Goal: Check status: Check status

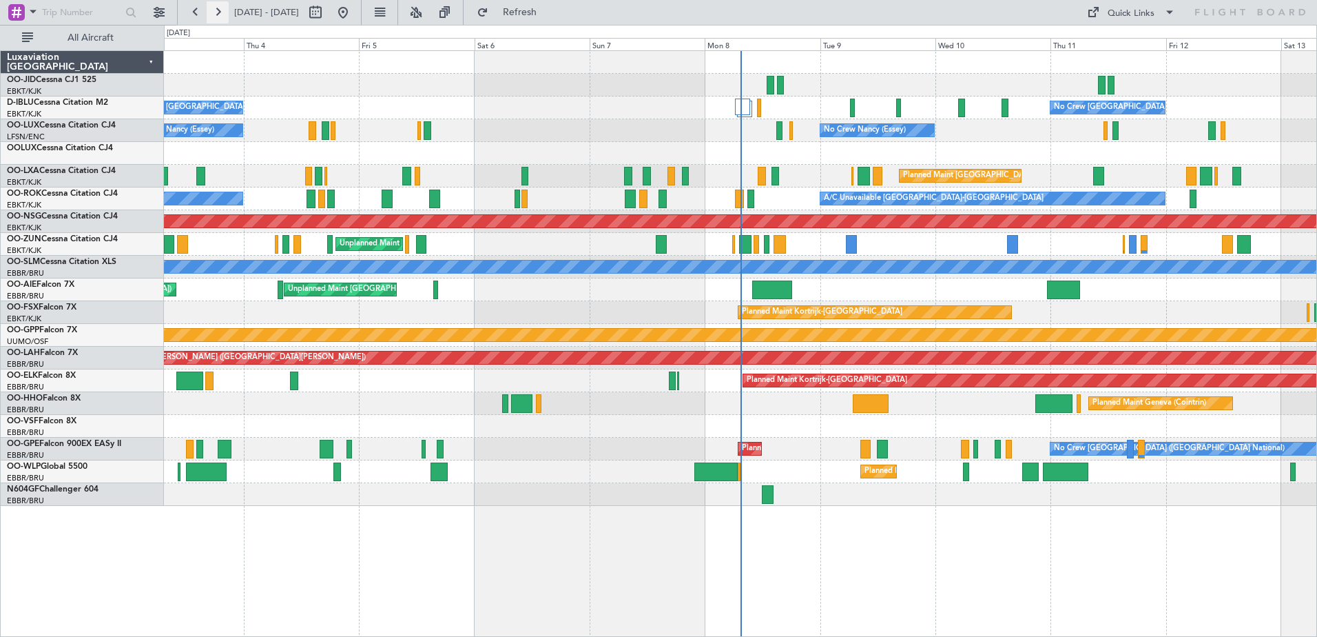
click at [223, 15] on button at bounding box center [218, 12] width 22 height 22
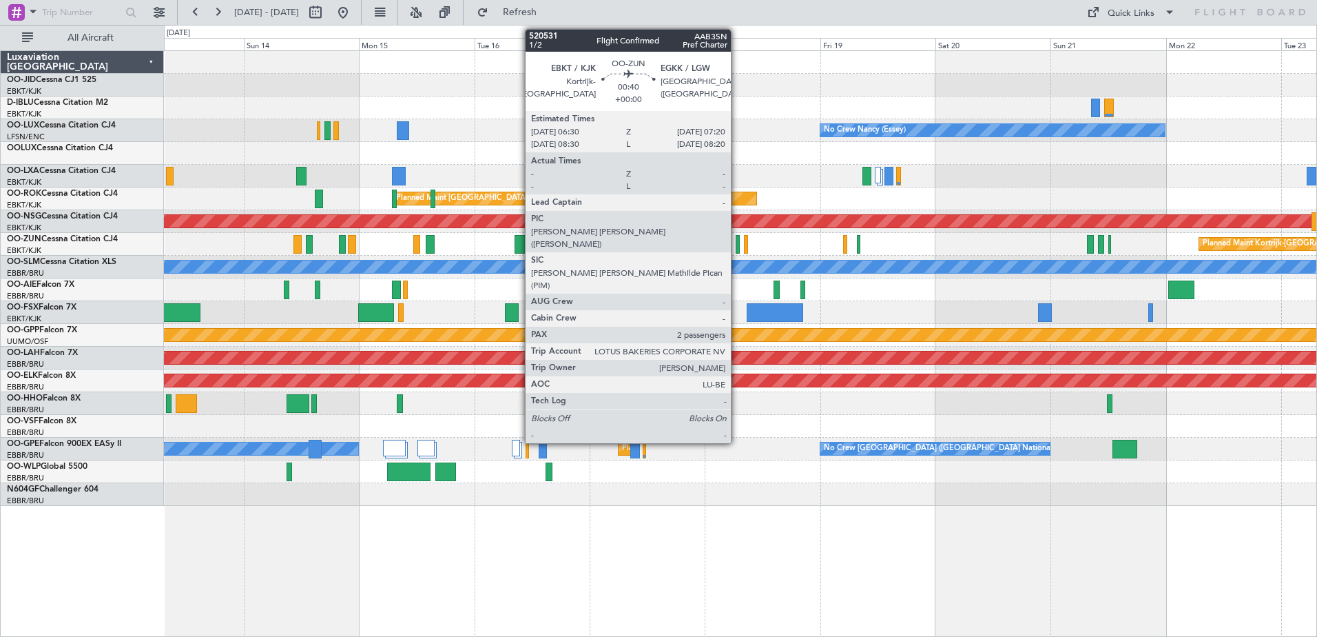
click at [737, 245] on div at bounding box center [738, 244] width 4 height 19
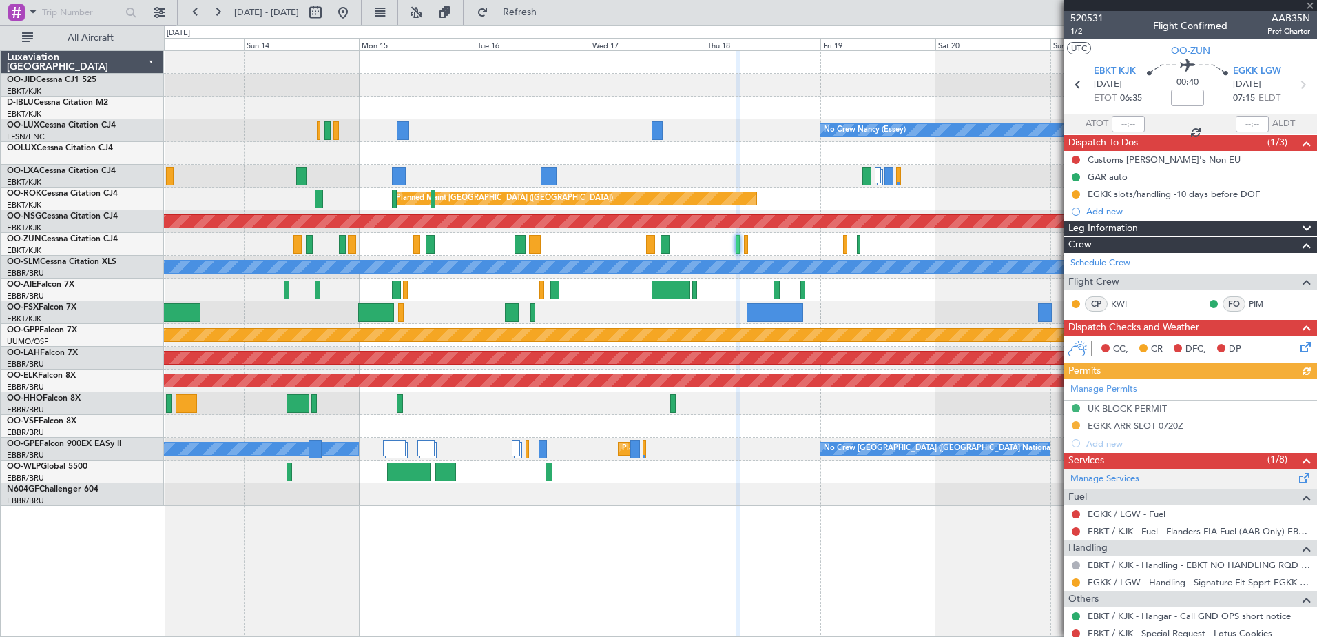
scroll to position [174, 0]
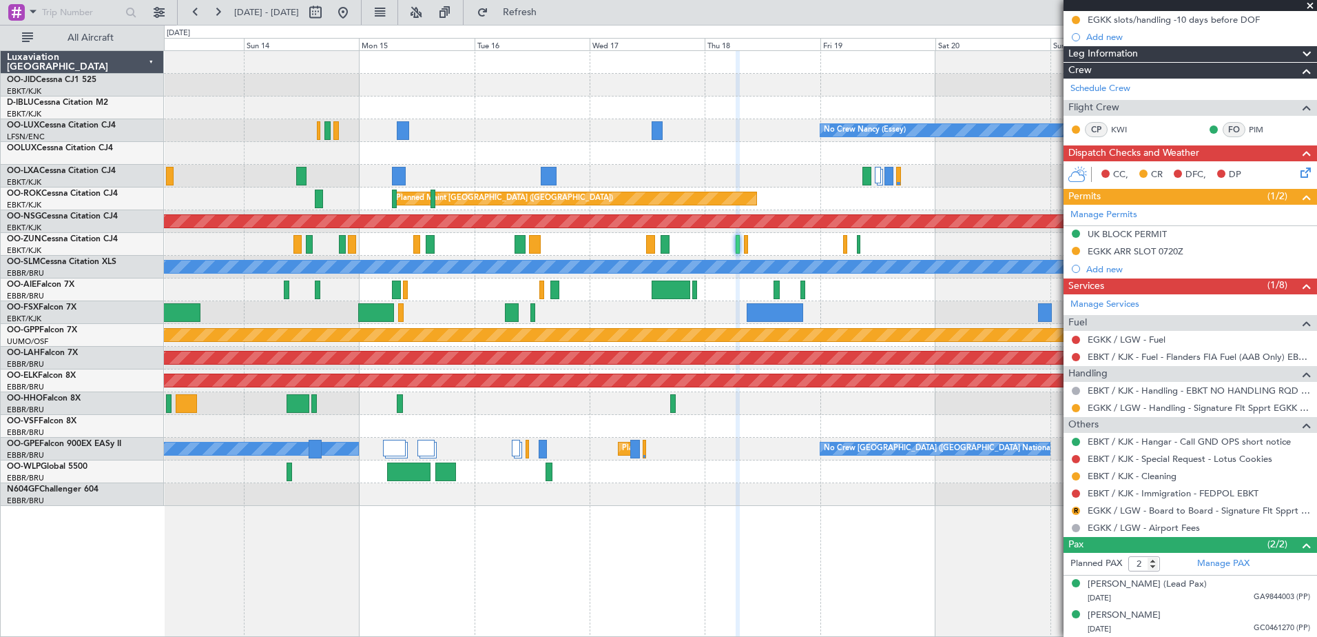
click at [1312, 4] on span at bounding box center [1310, 6] width 14 height 12
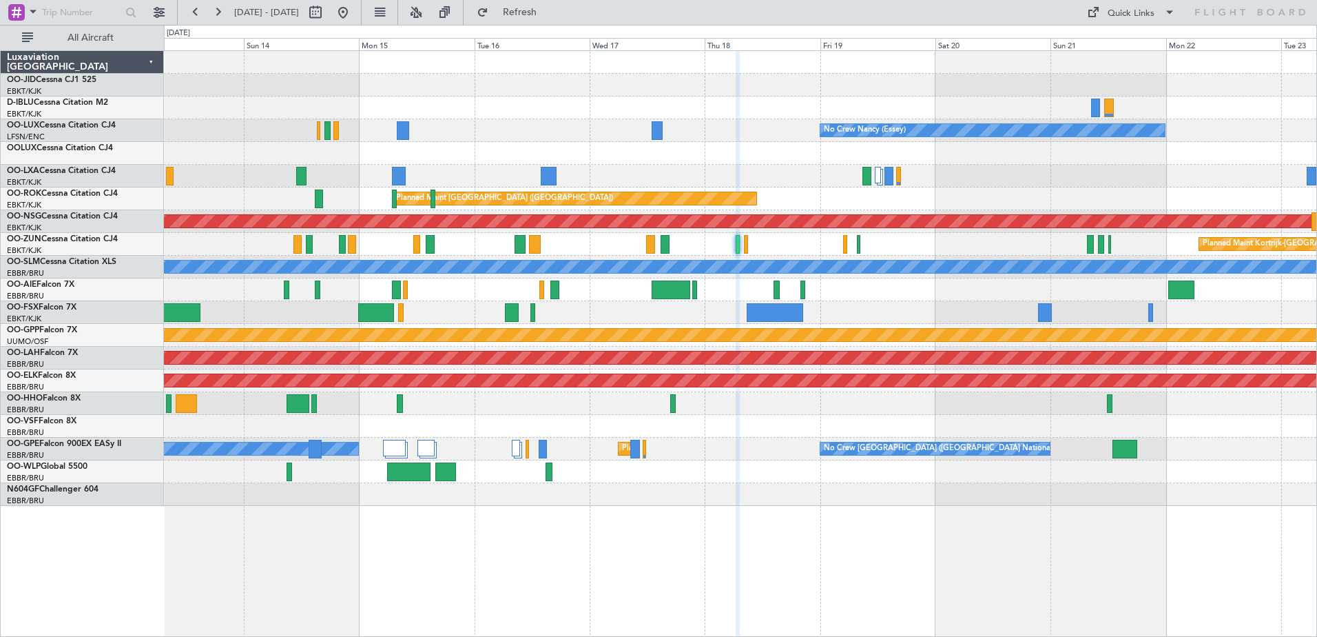
type input "0"
click at [223, 11] on button at bounding box center [218, 12] width 22 height 22
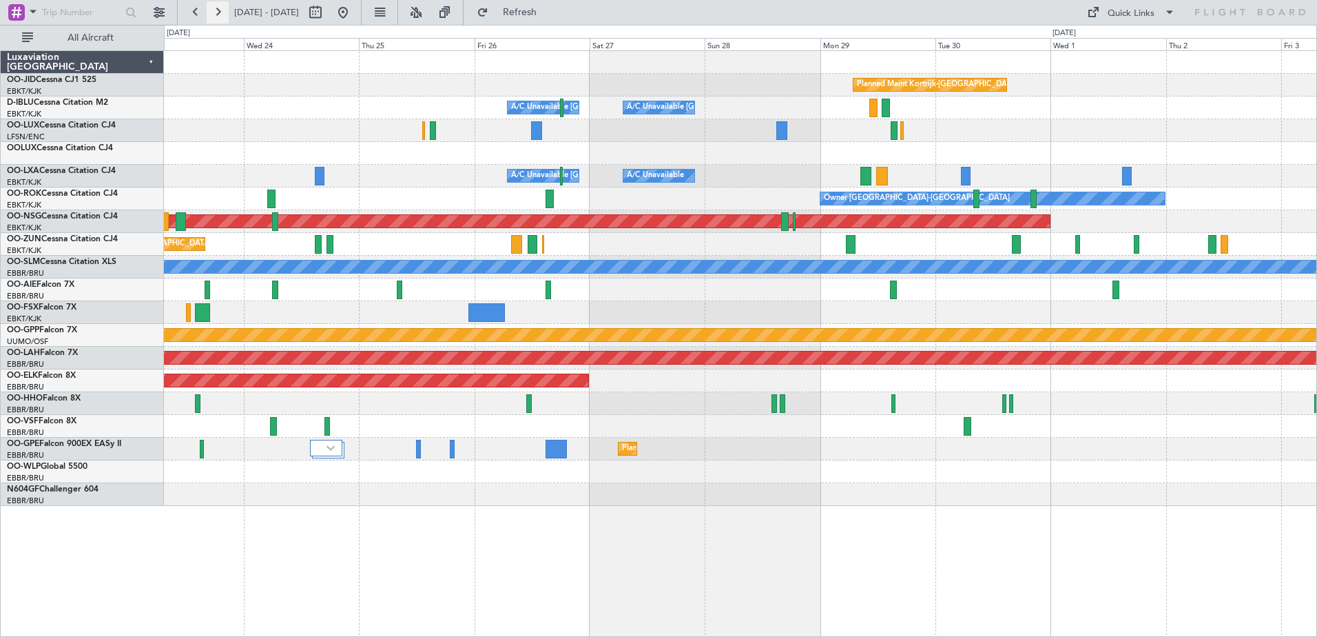
click at [223, 14] on button at bounding box center [218, 12] width 22 height 22
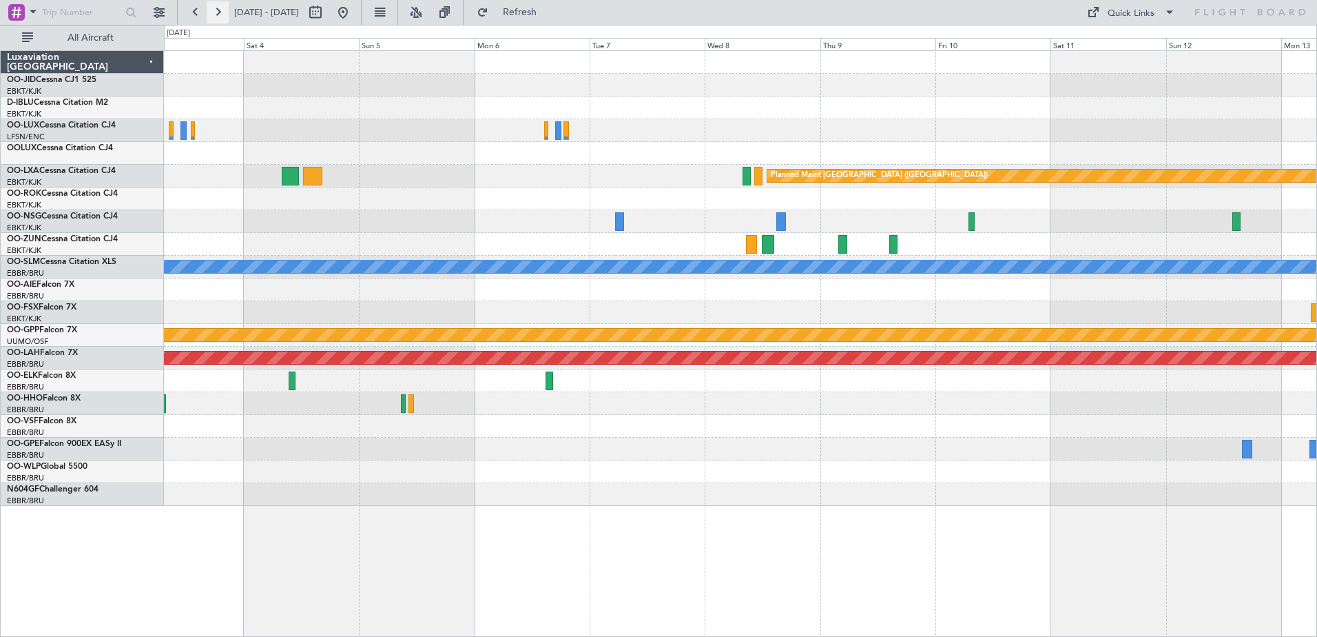
click at [223, 14] on button at bounding box center [218, 12] width 22 height 22
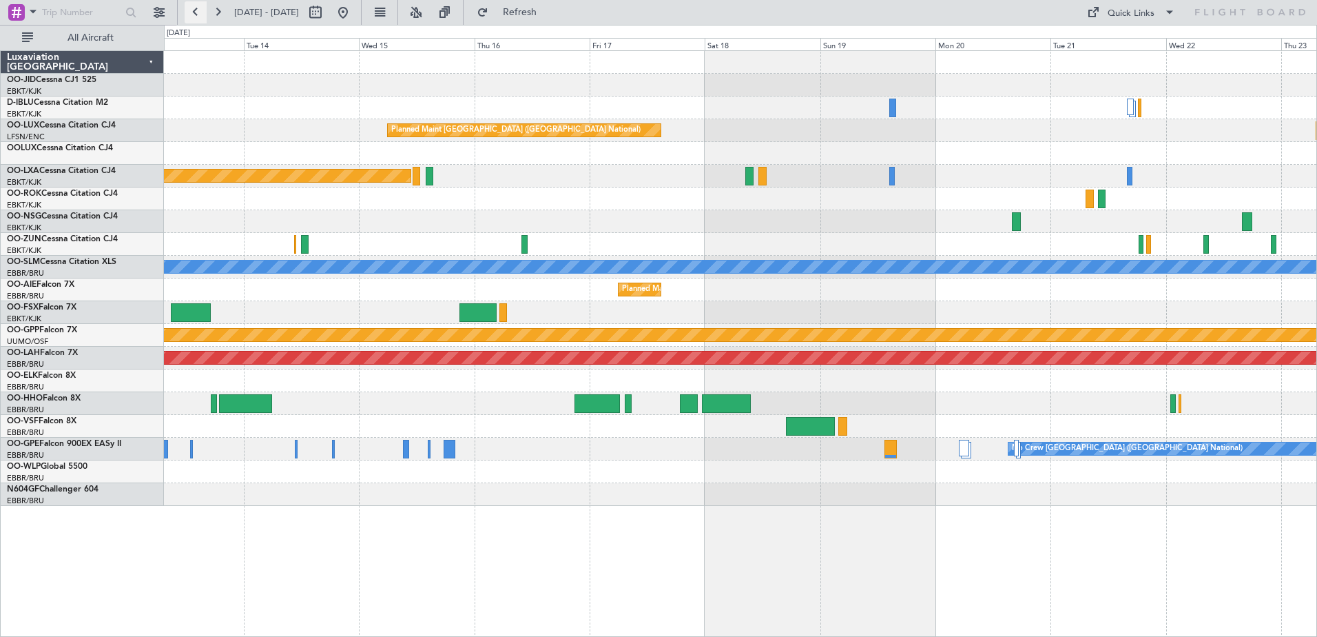
click at [196, 12] on button at bounding box center [196, 12] width 22 height 22
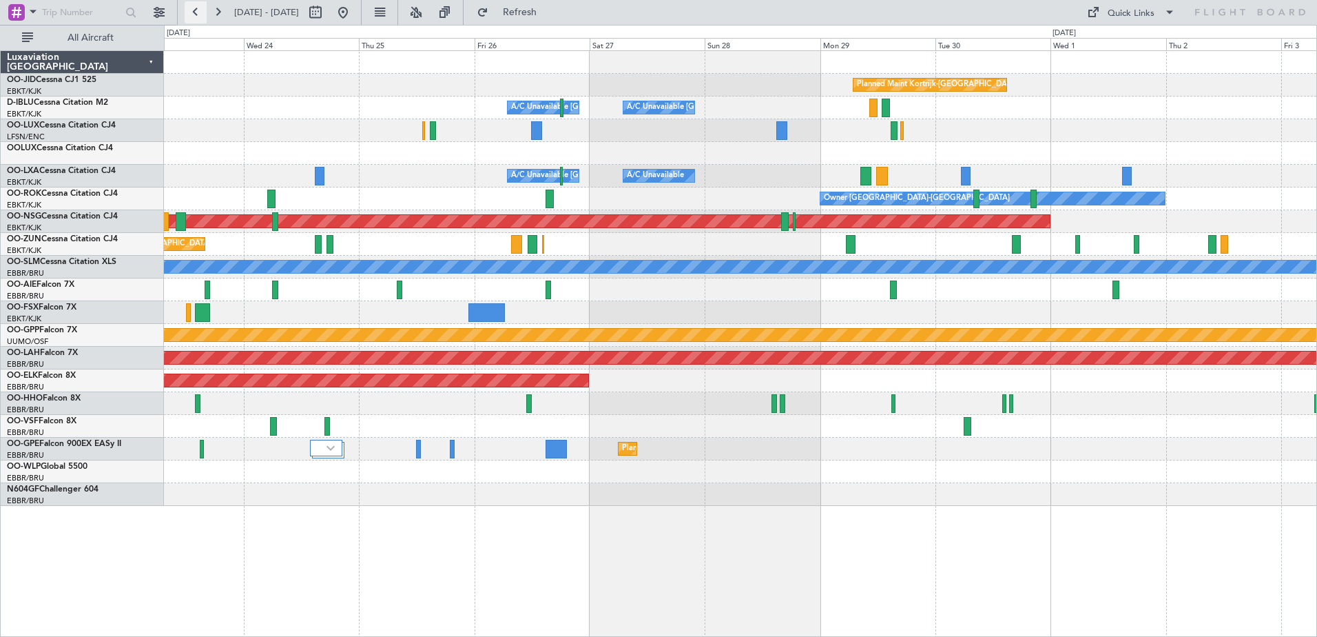
click at [196, 12] on button at bounding box center [196, 12] width 22 height 22
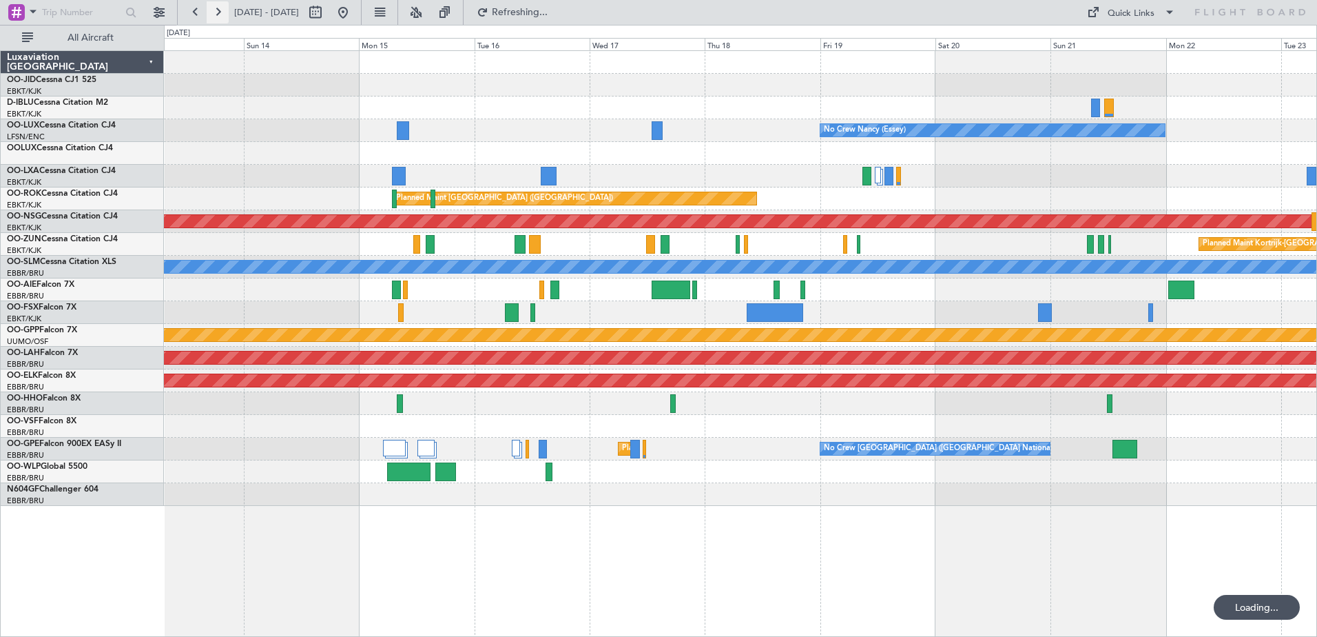
click at [215, 16] on button at bounding box center [218, 12] width 22 height 22
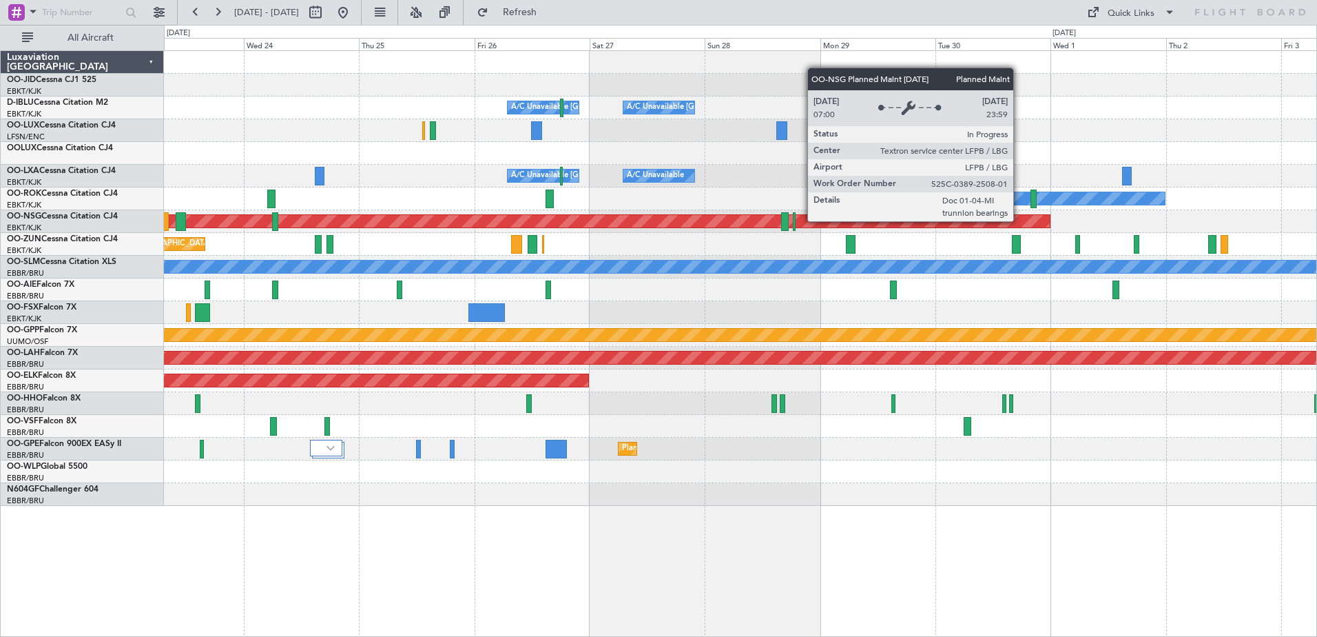
click at [1020, 220] on div "Planned Maint [GEOGRAPHIC_DATA] ([GEOGRAPHIC_DATA])" at bounding box center [31, 221] width 2038 height 12
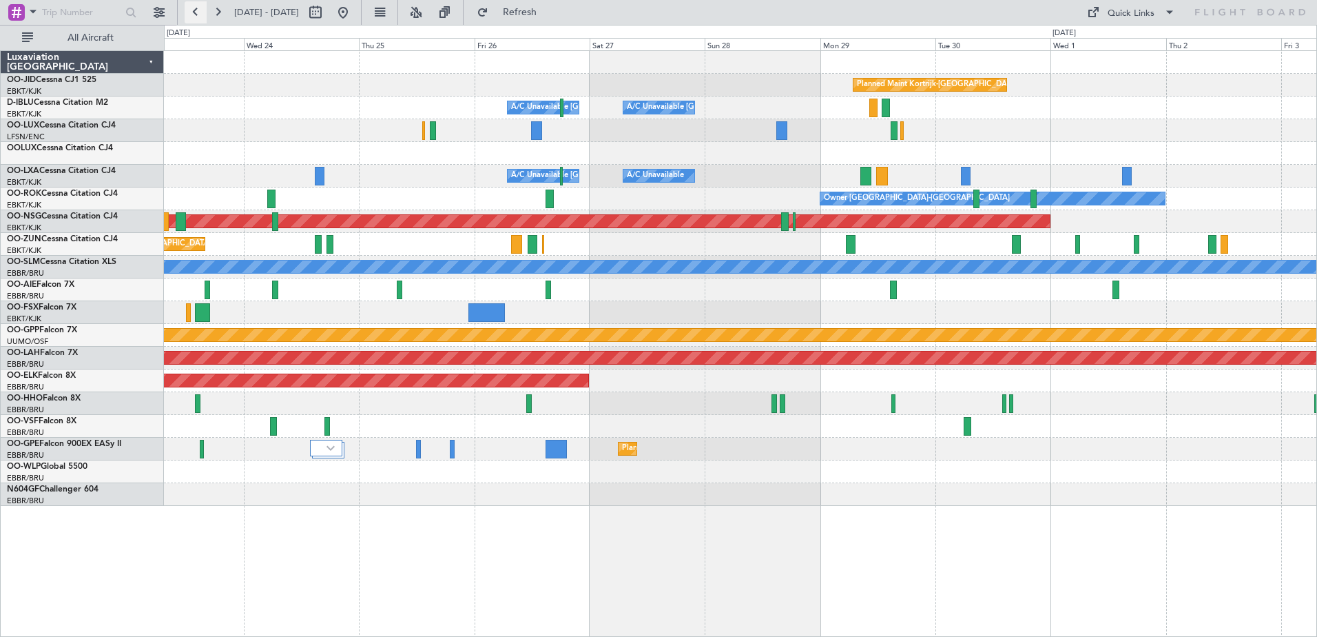
click at [196, 12] on button at bounding box center [196, 12] width 22 height 22
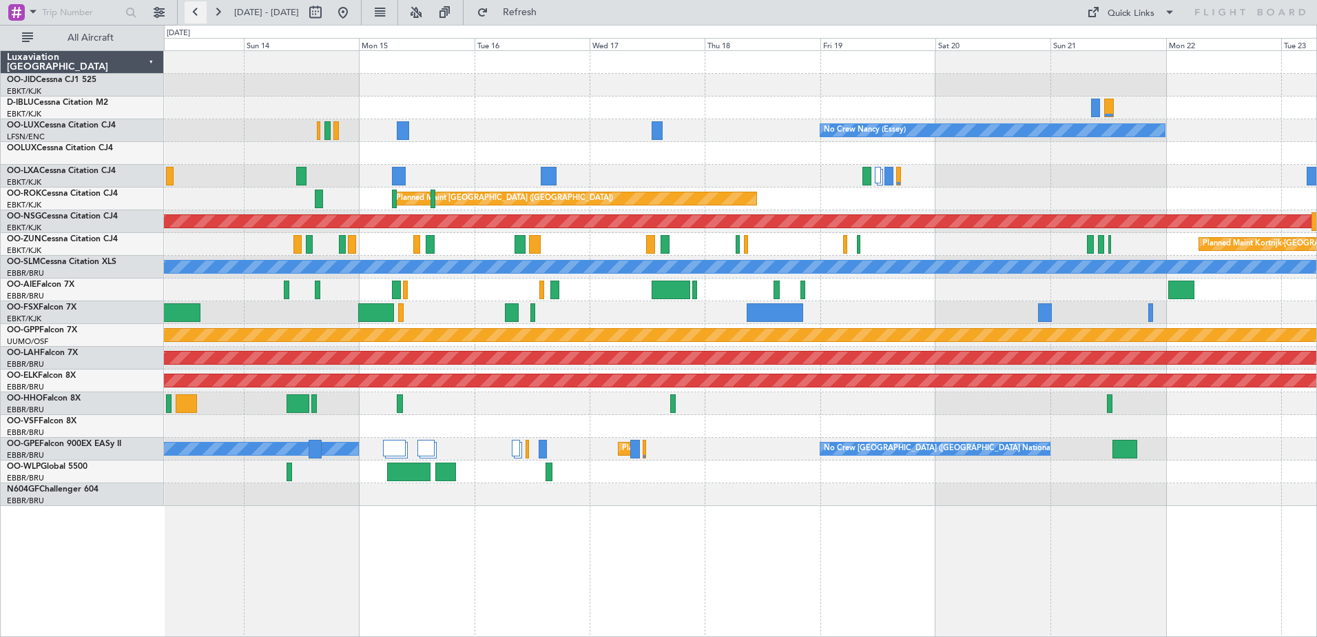
click at [196, 12] on button at bounding box center [196, 12] width 22 height 22
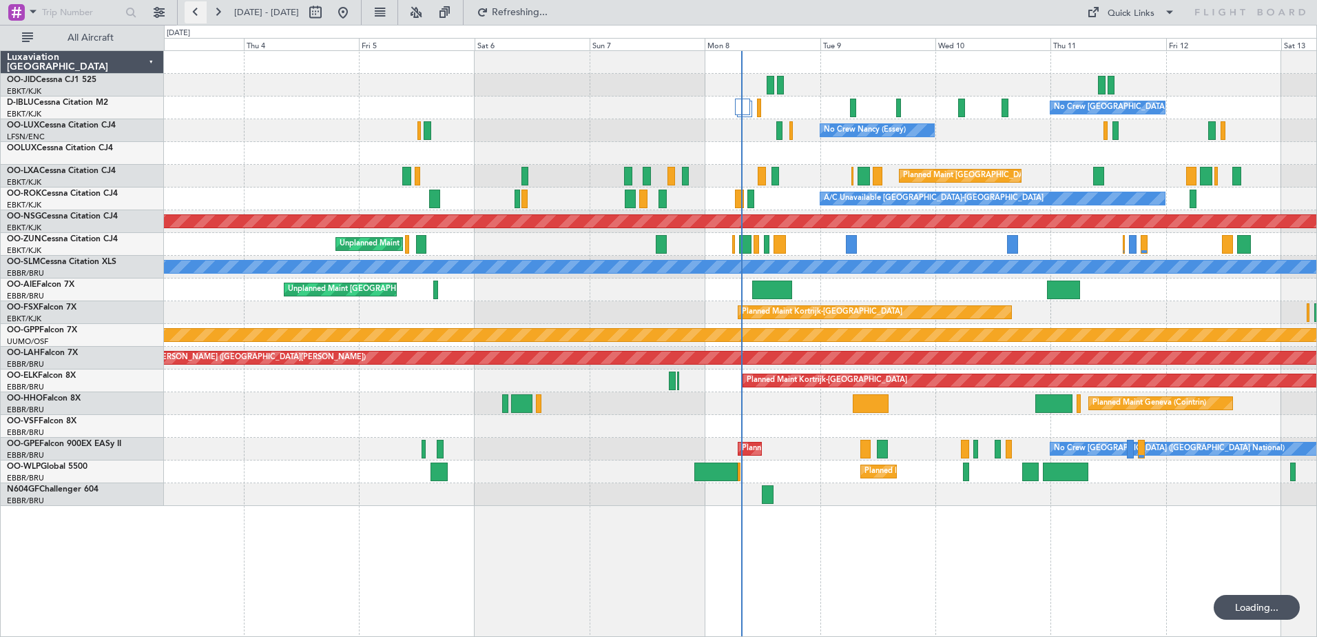
click at [196, 12] on button at bounding box center [196, 12] width 22 height 22
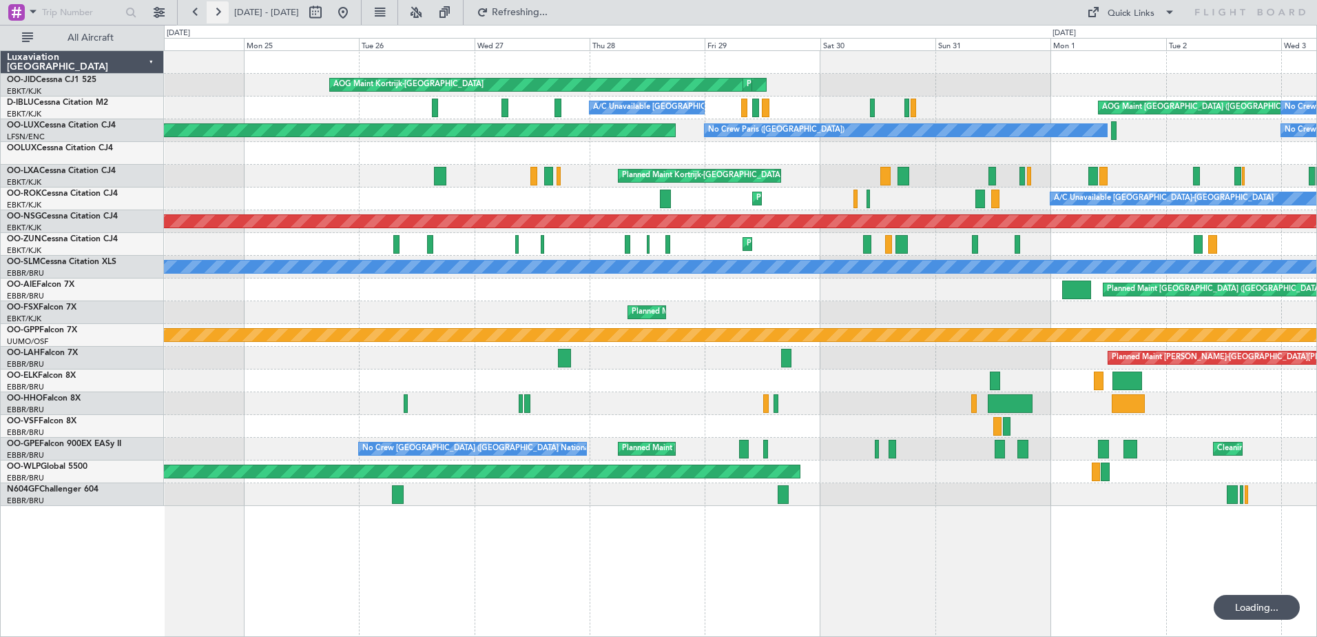
click at [217, 14] on button at bounding box center [218, 12] width 22 height 22
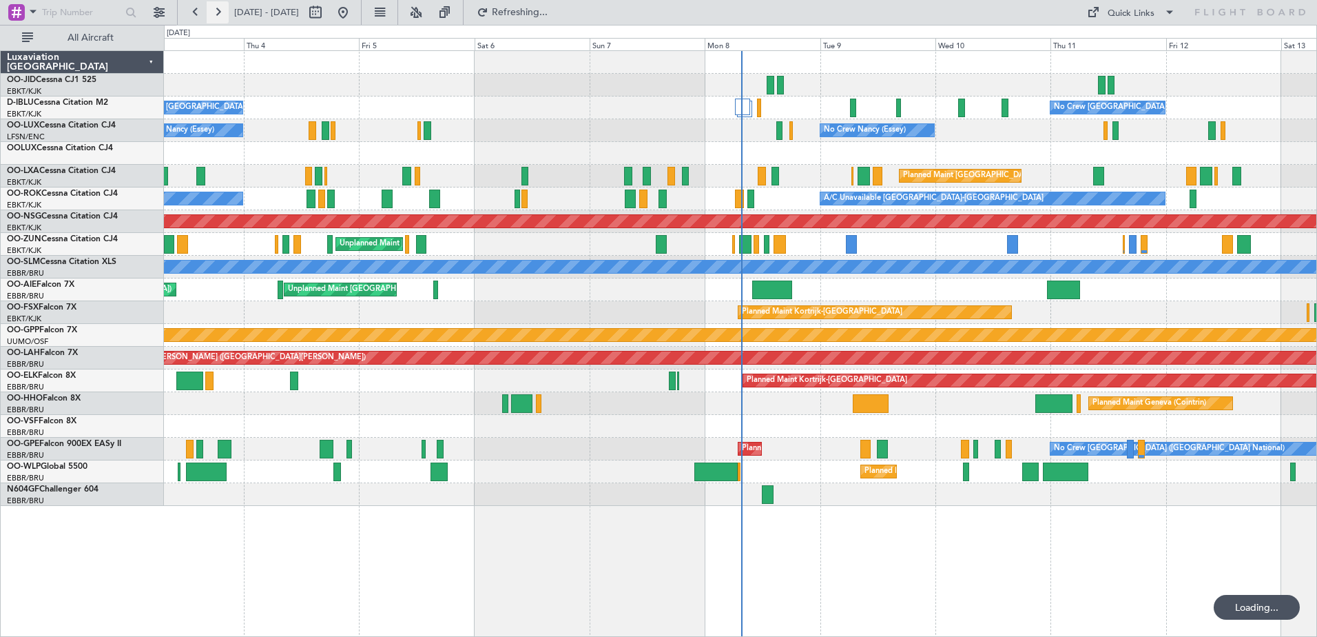
click at [217, 14] on button at bounding box center [218, 12] width 22 height 22
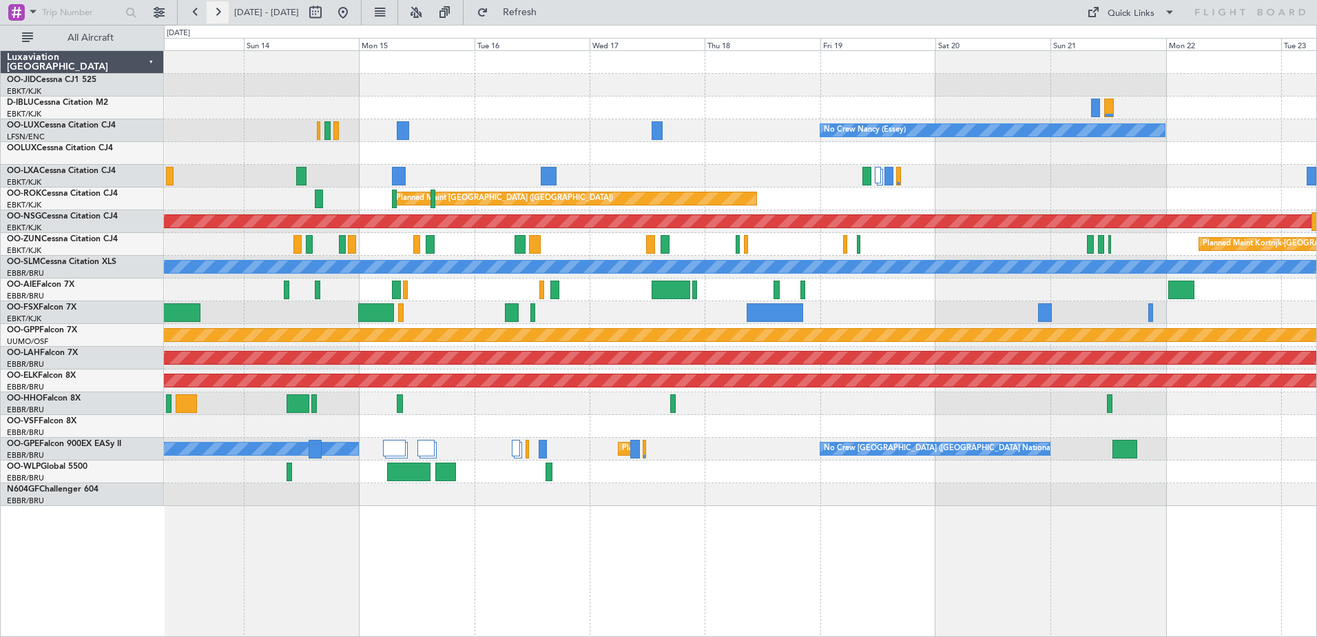
click at [217, 14] on button at bounding box center [218, 12] width 22 height 22
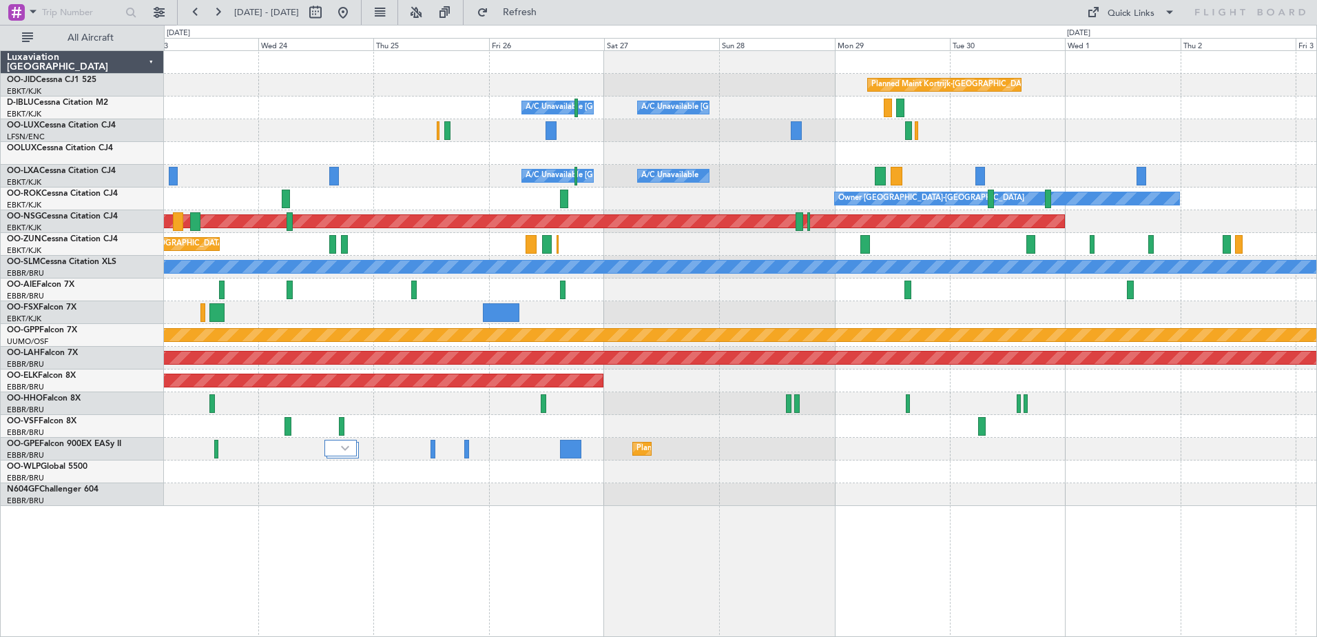
click at [1014, 267] on div "Planned Maint Kortrijk-[GEOGRAPHIC_DATA] A/C Unavailable [GEOGRAPHIC_DATA] ([GE…" at bounding box center [740, 278] width 1153 height 455
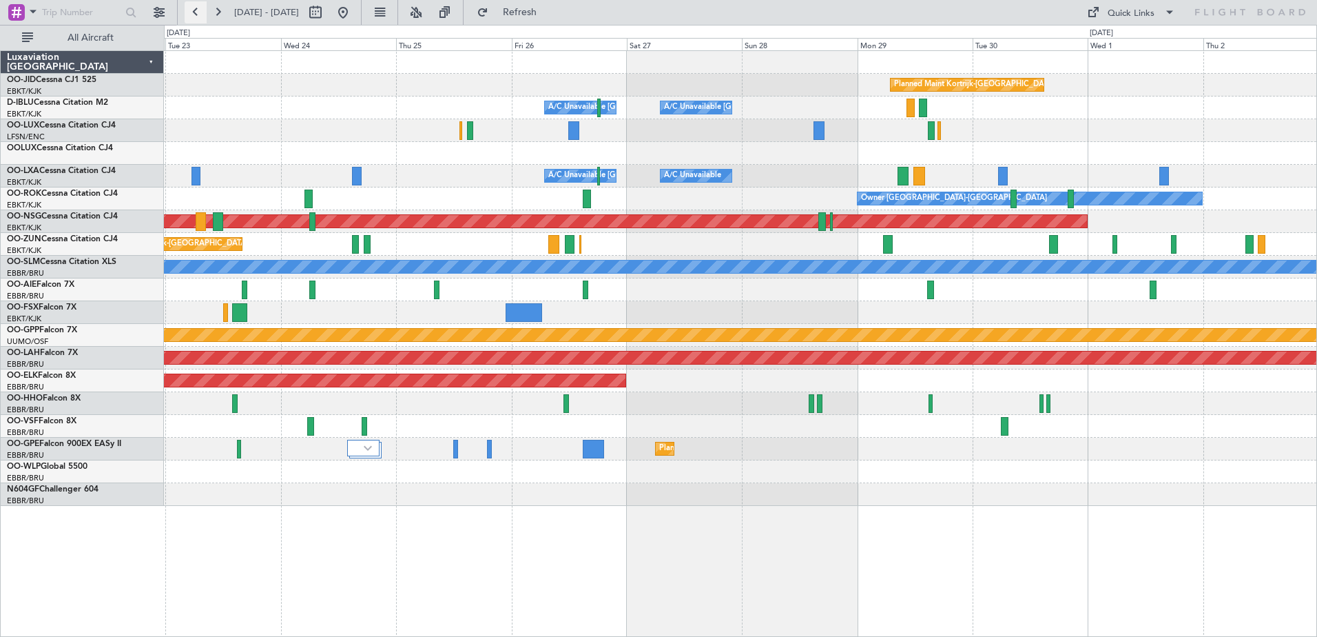
click at [195, 14] on button at bounding box center [196, 12] width 22 height 22
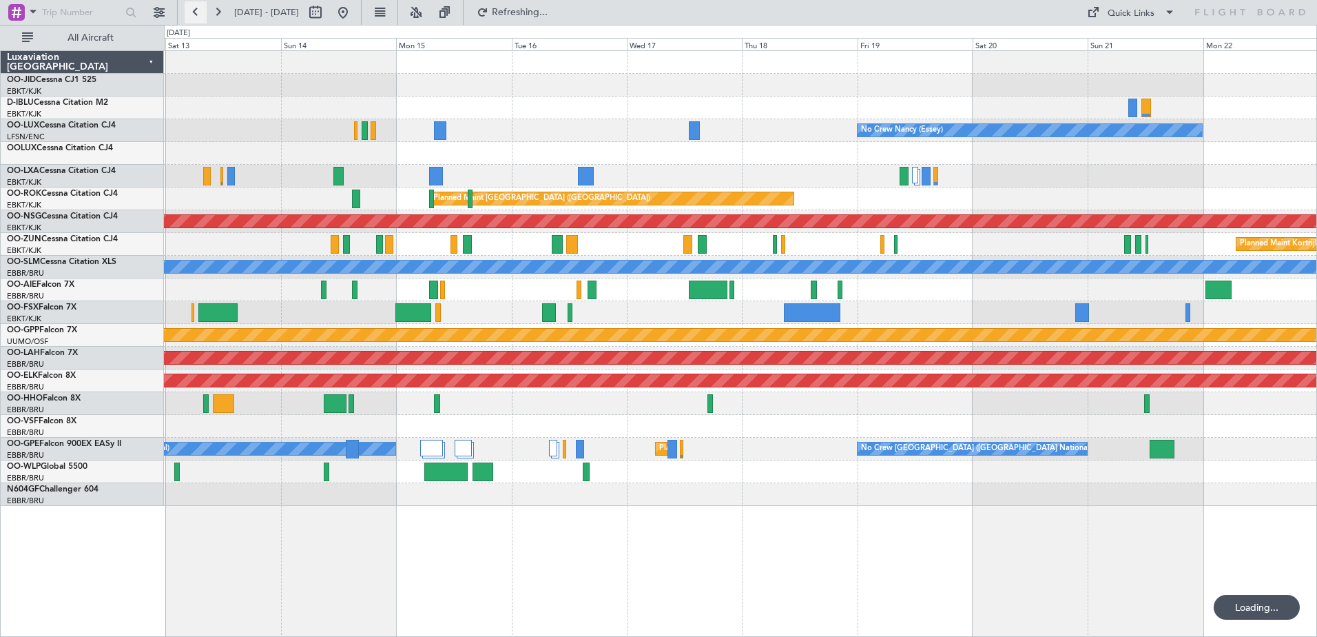
click at [195, 14] on button at bounding box center [196, 12] width 22 height 22
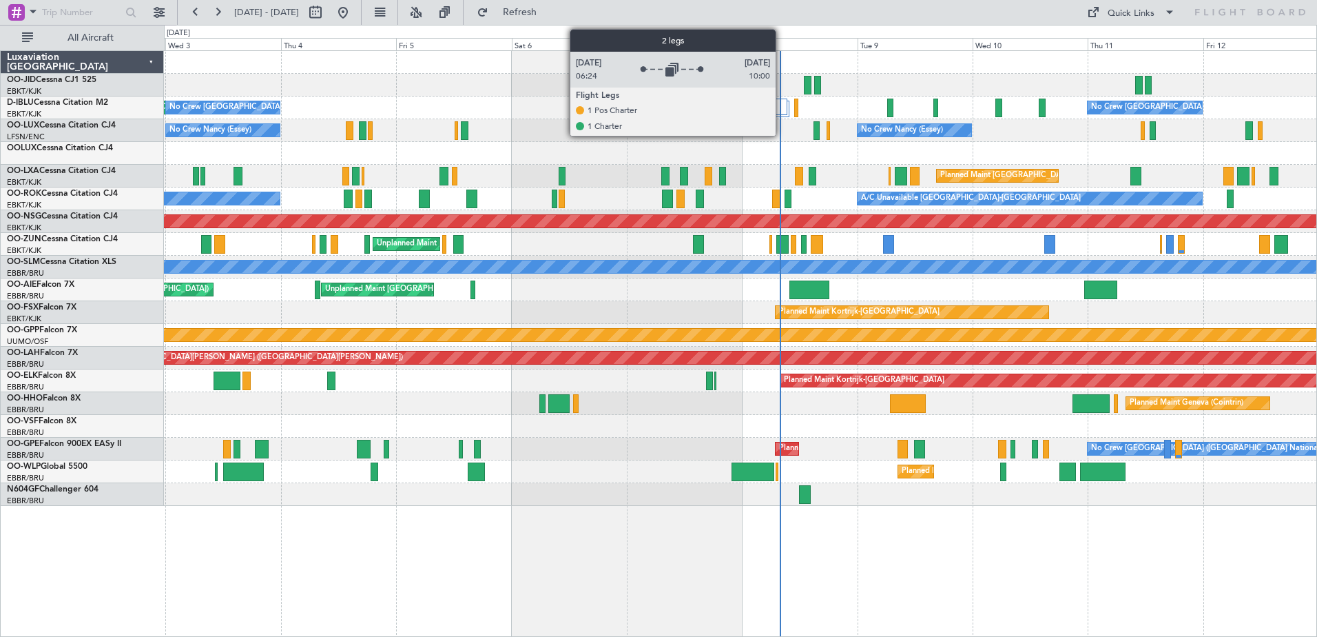
click at [782, 113] on div at bounding box center [780, 107] width 16 height 17
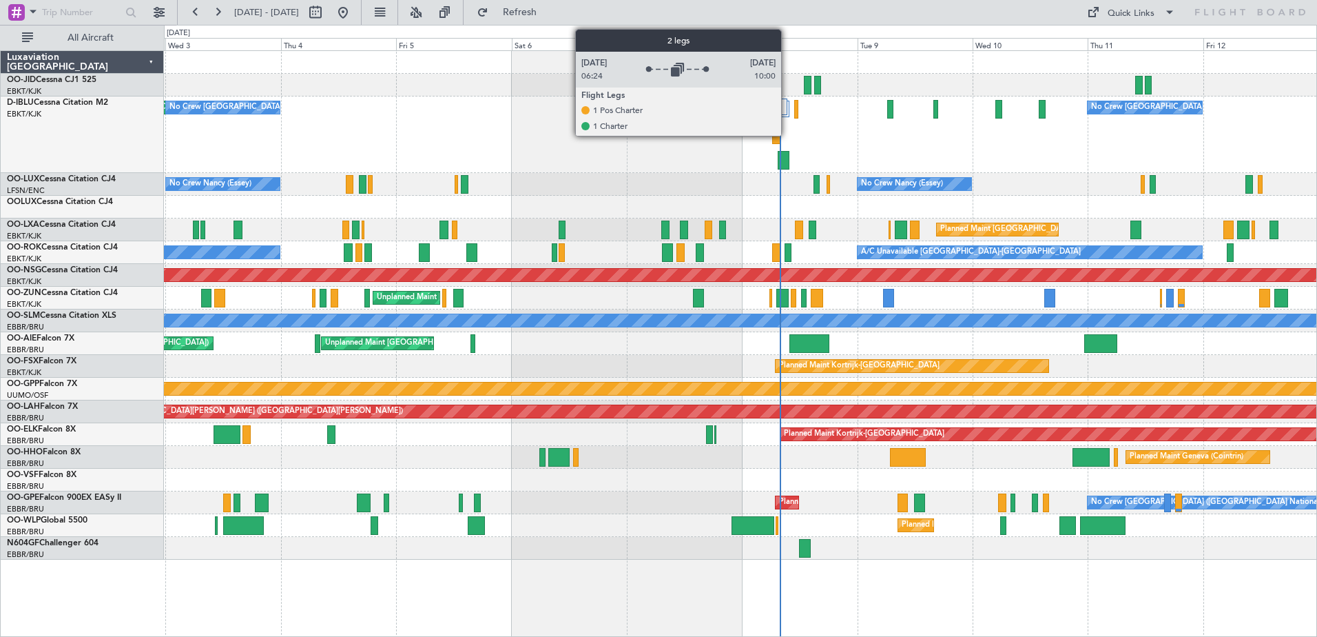
click at [783, 105] on div at bounding box center [780, 107] width 16 height 17
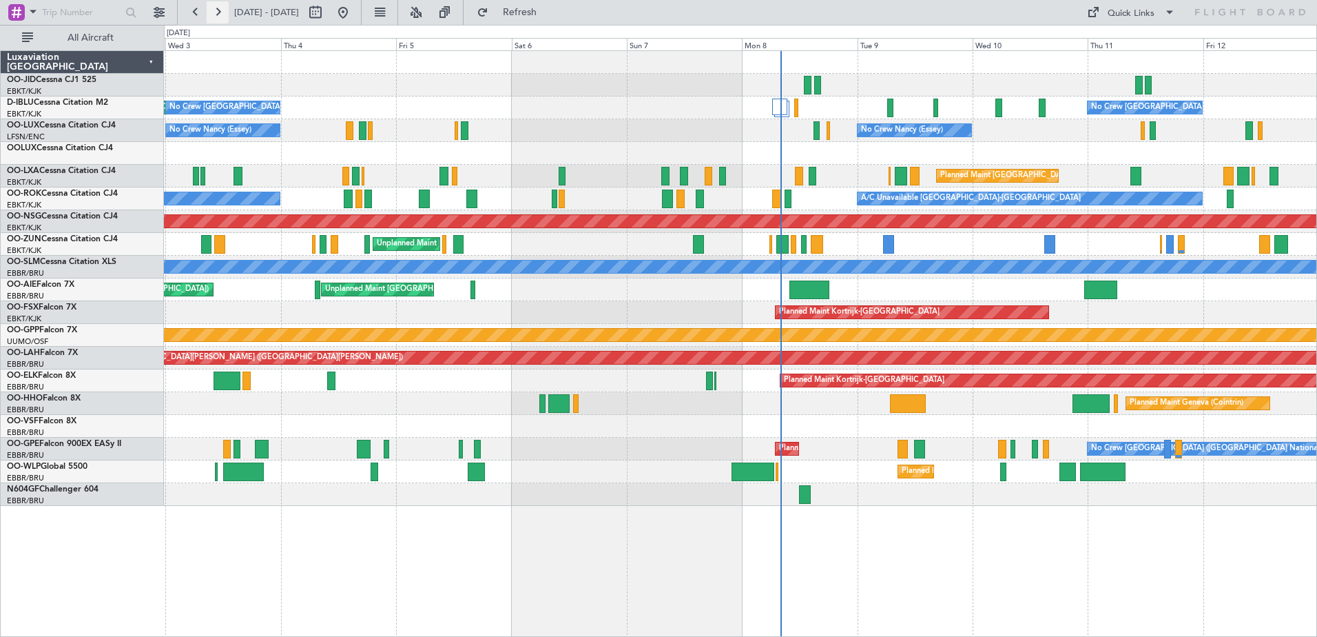
click at [218, 10] on button at bounding box center [218, 12] width 22 height 22
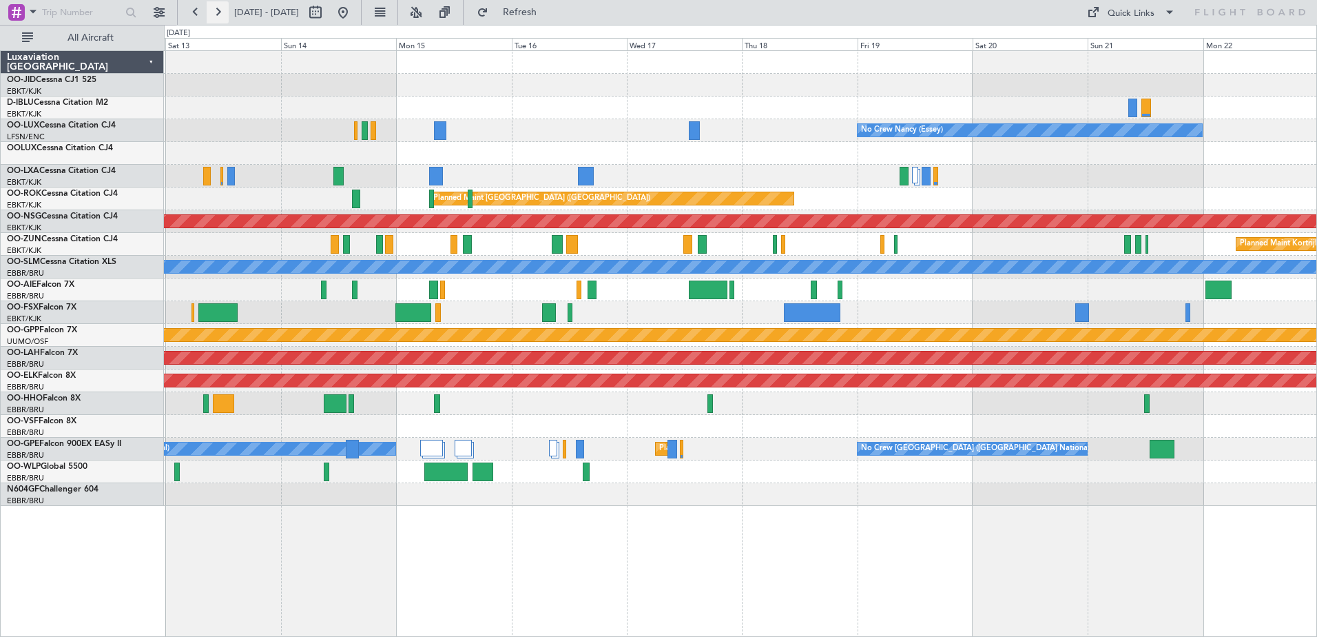
click at [224, 14] on button at bounding box center [218, 12] width 22 height 22
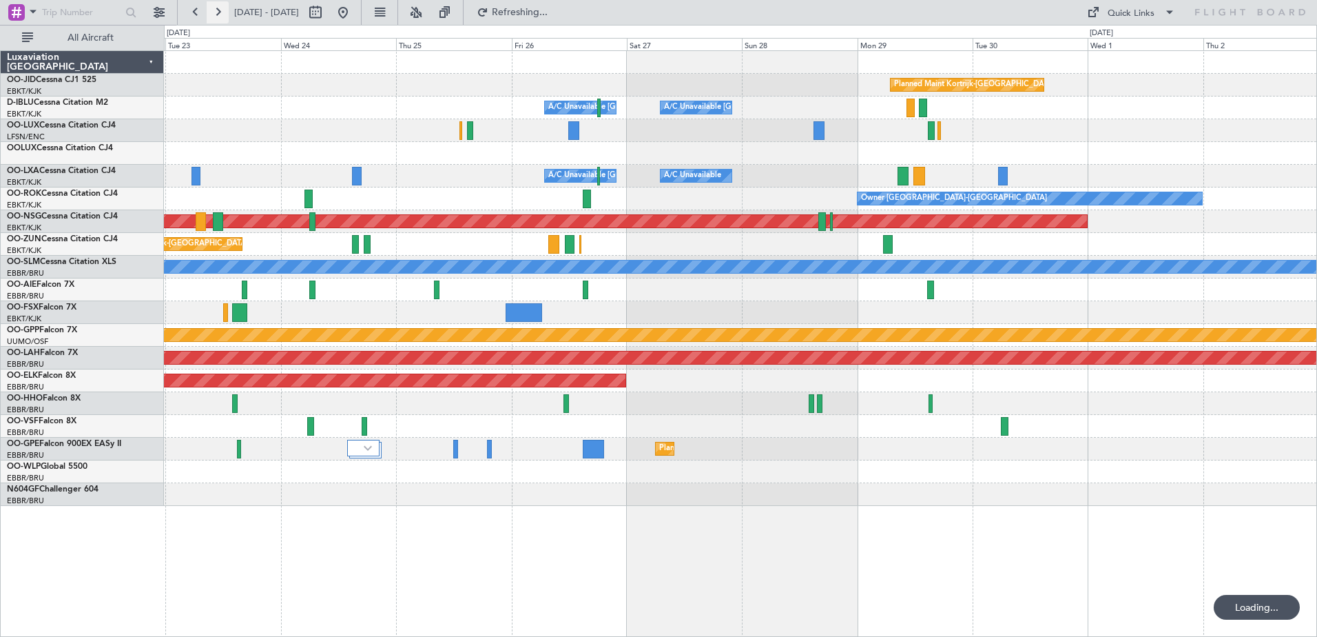
click at [224, 14] on button at bounding box center [218, 12] width 22 height 22
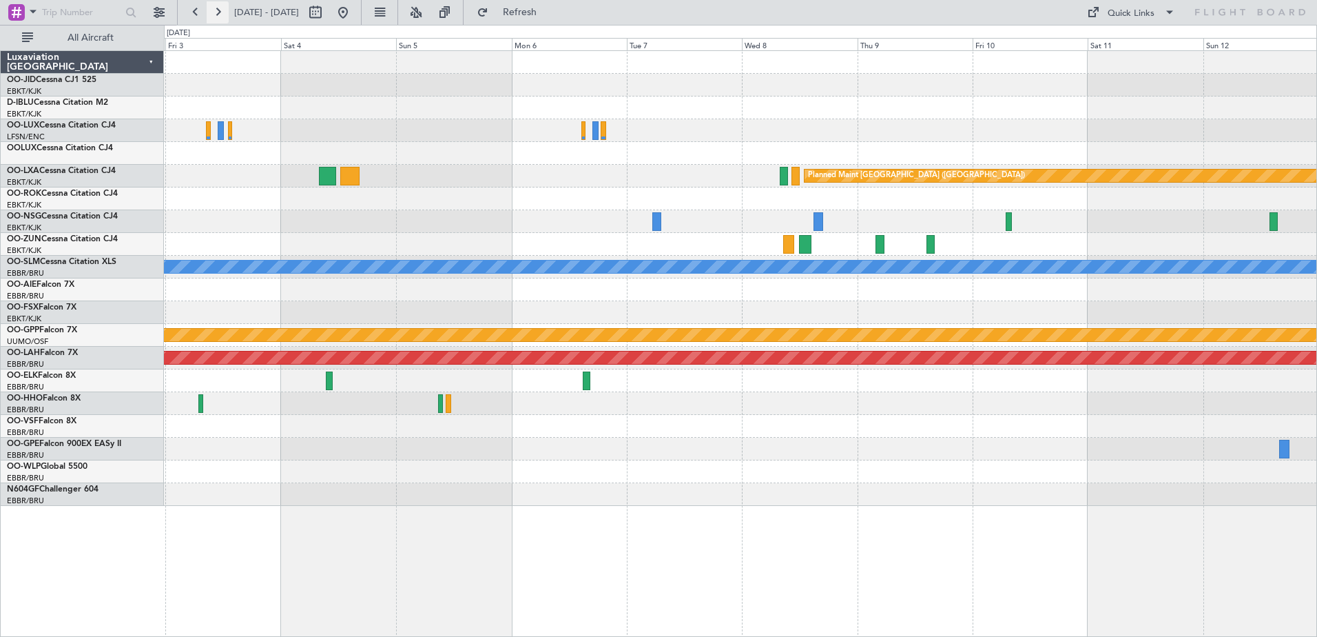
click at [224, 14] on button at bounding box center [218, 12] width 22 height 22
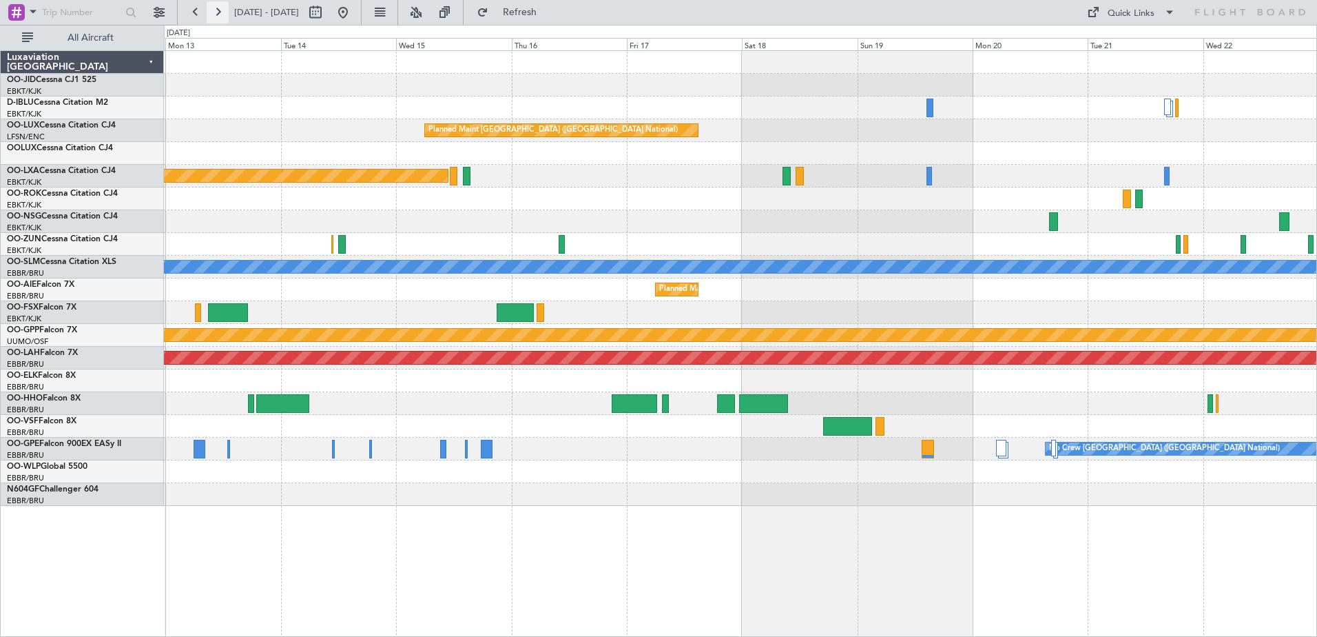
click at [224, 14] on button at bounding box center [218, 12] width 22 height 22
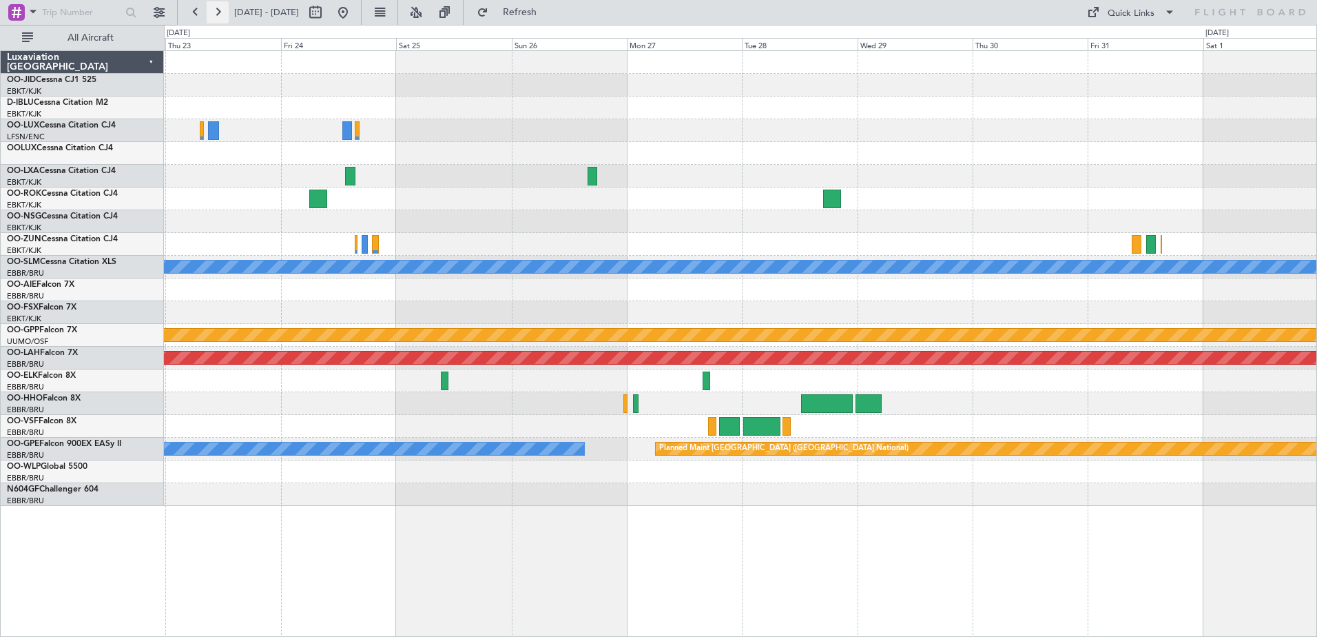
click at [224, 14] on button at bounding box center [218, 12] width 22 height 22
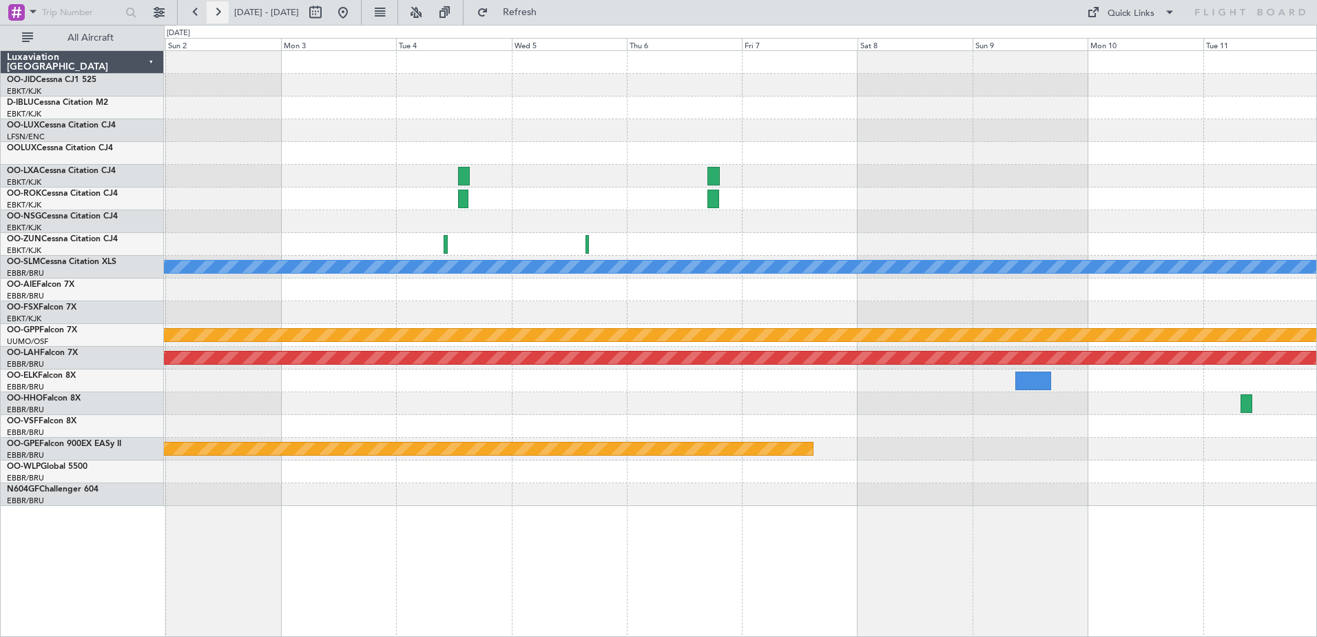
click at [224, 14] on button at bounding box center [218, 12] width 22 height 22
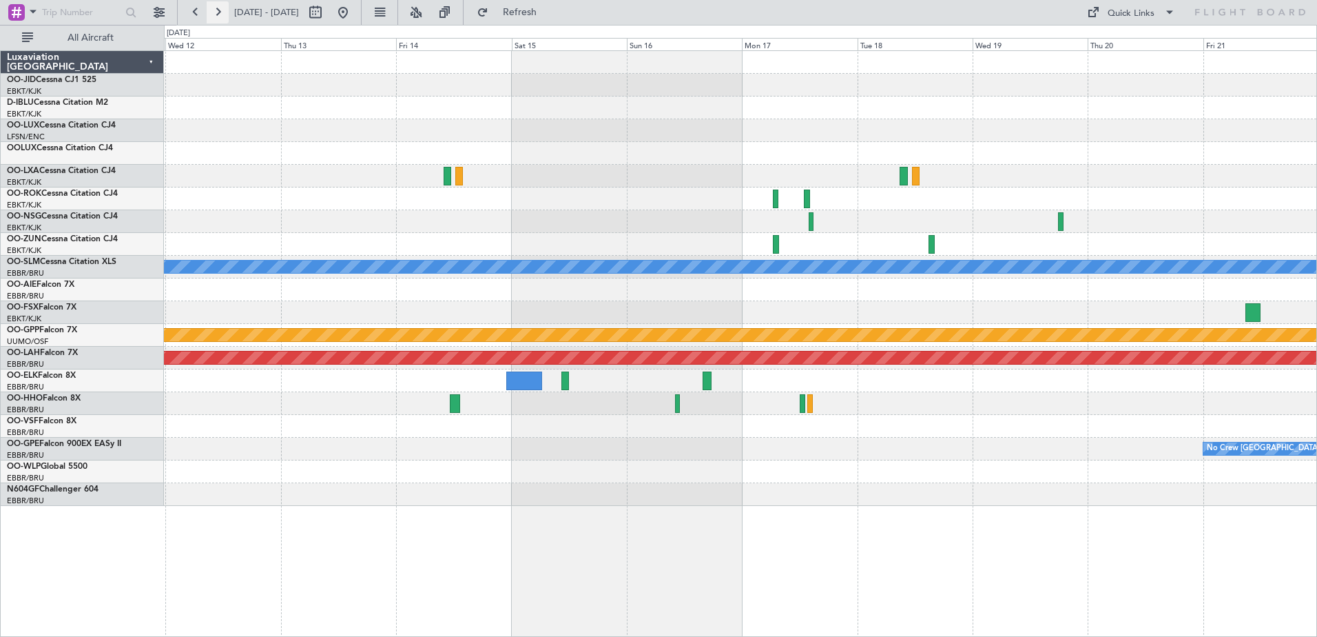
click at [224, 14] on button at bounding box center [218, 12] width 22 height 22
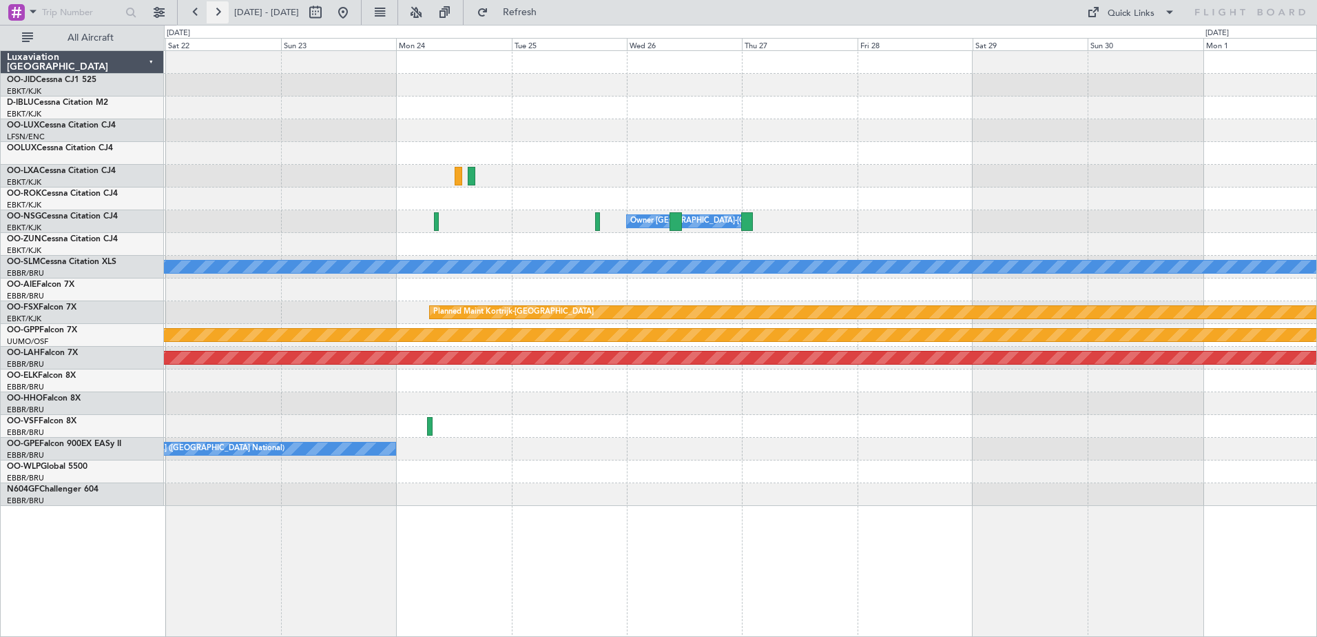
click at [224, 14] on button at bounding box center [218, 12] width 22 height 22
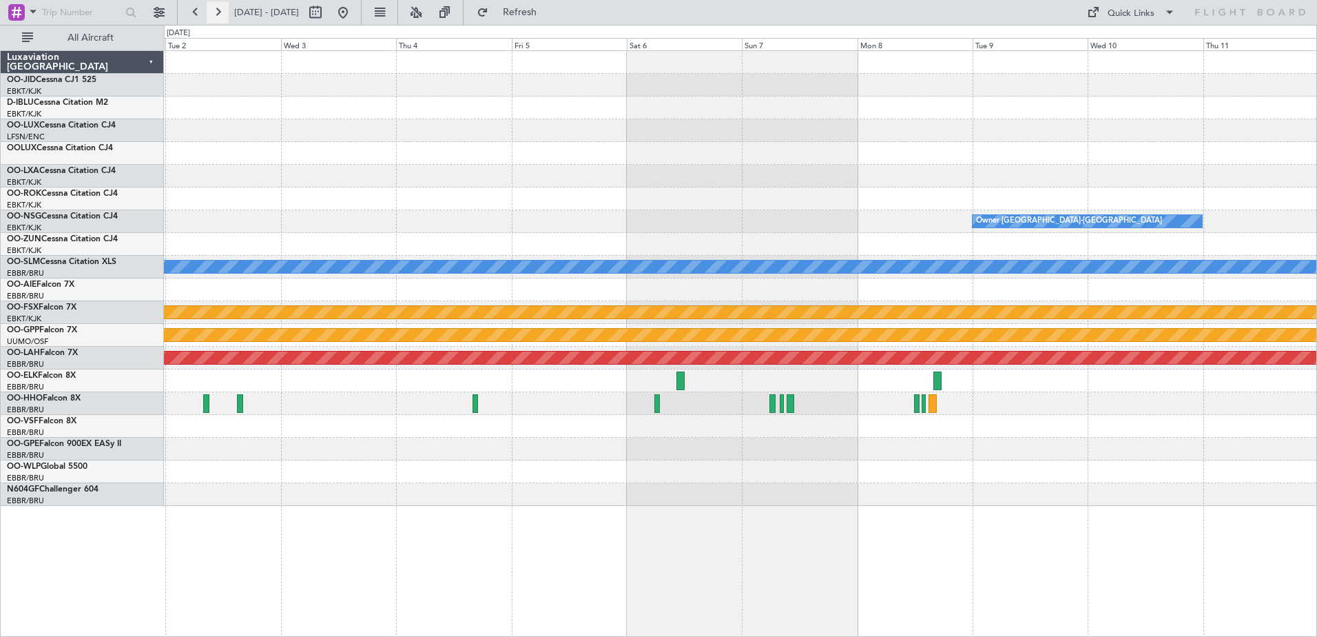
click at [224, 14] on button at bounding box center [218, 12] width 22 height 22
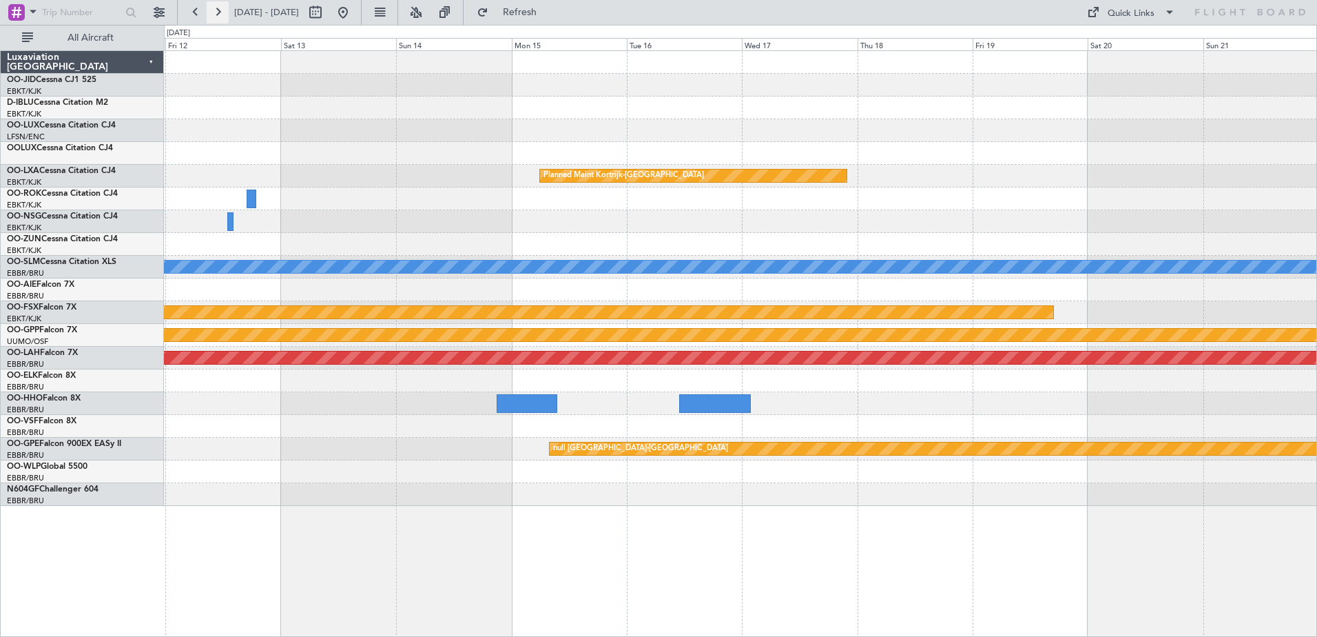
click at [224, 14] on button at bounding box center [218, 12] width 22 height 22
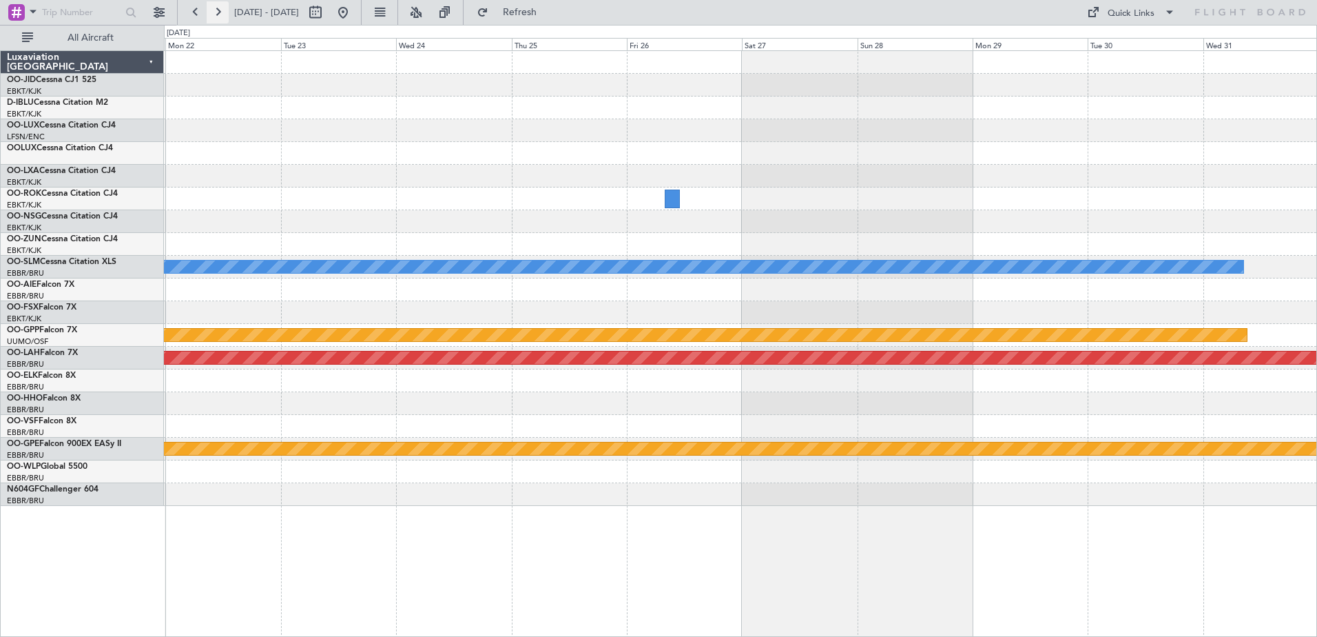
click at [224, 14] on button at bounding box center [218, 12] width 22 height 22
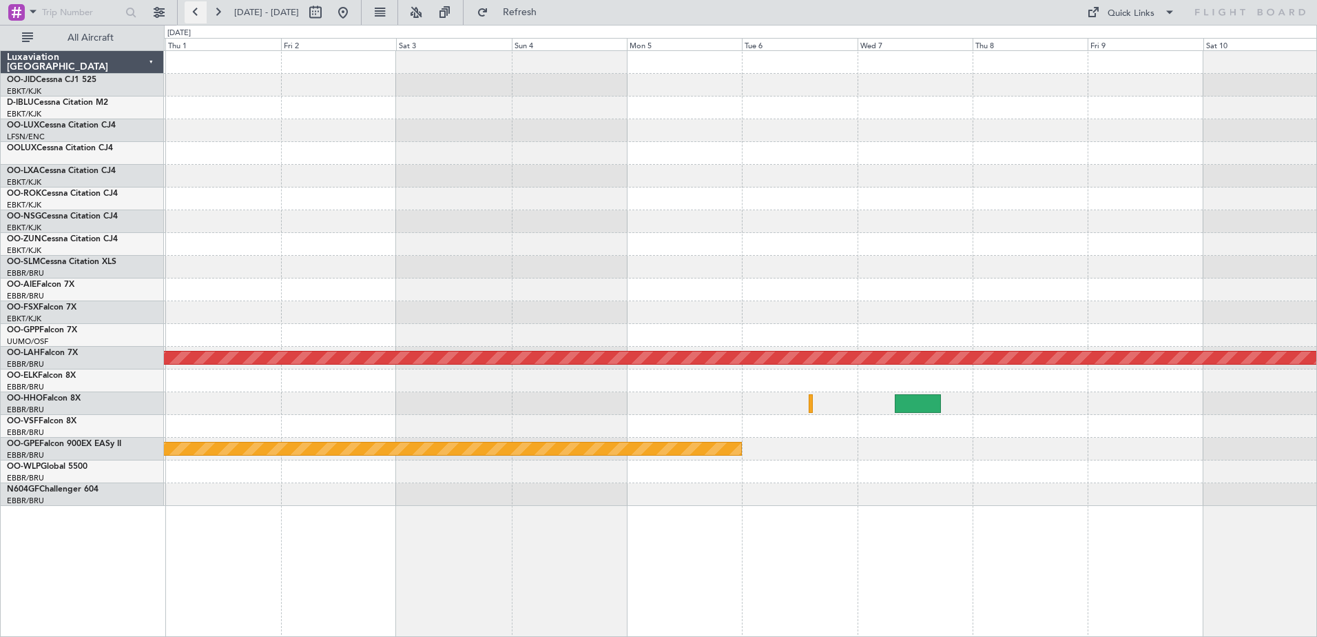
click at [193, 6] on button at bounding box center [196, 12] width 22 height 22
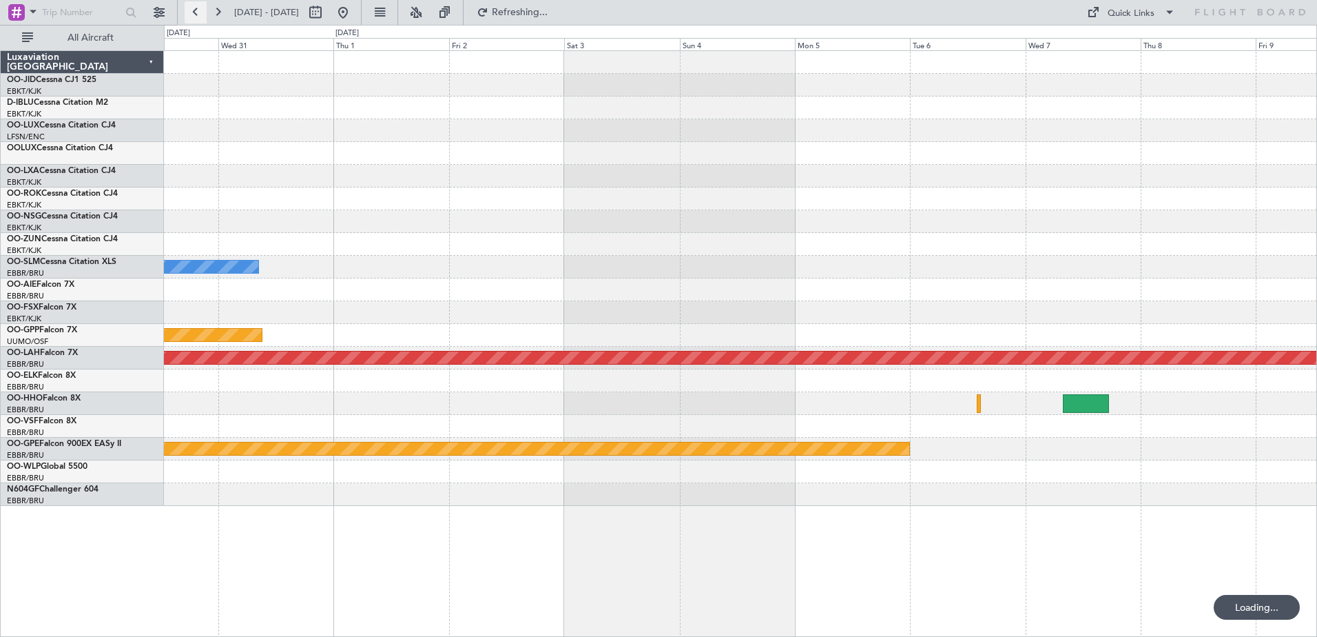
click at [193, 6] on button at bounding box center [196, 12] width 22 height 22
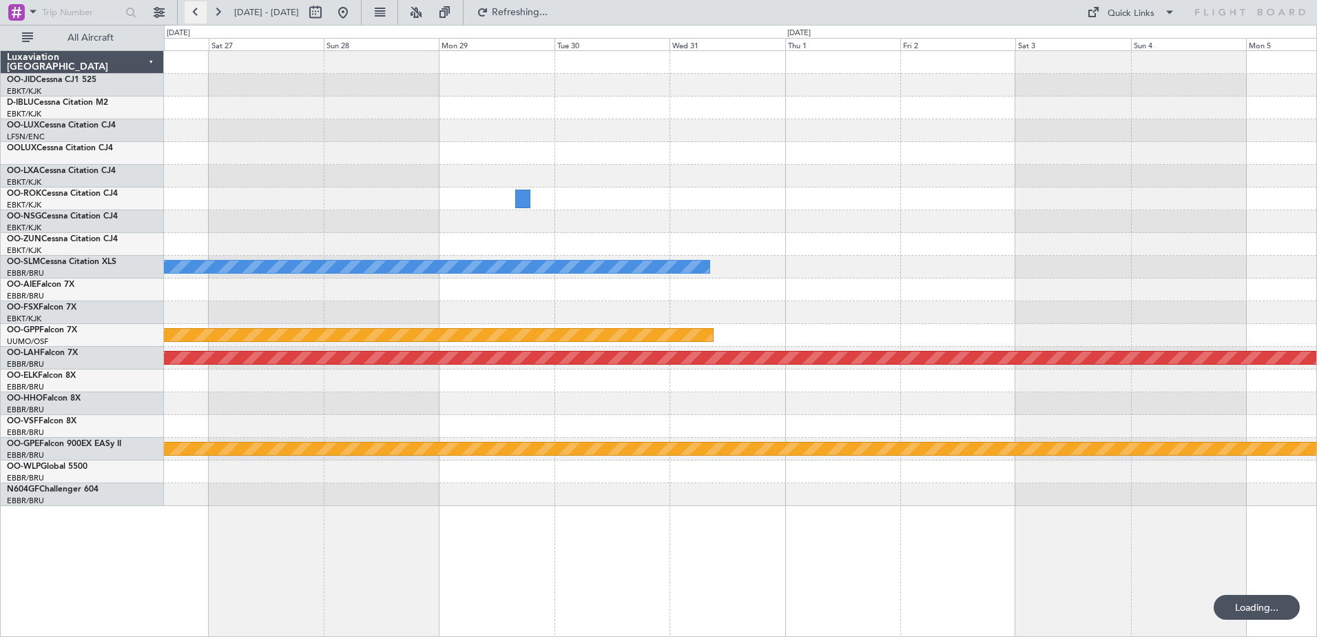
click at [193, 6] on button at bounding box center [196, 12] width 22 height 22
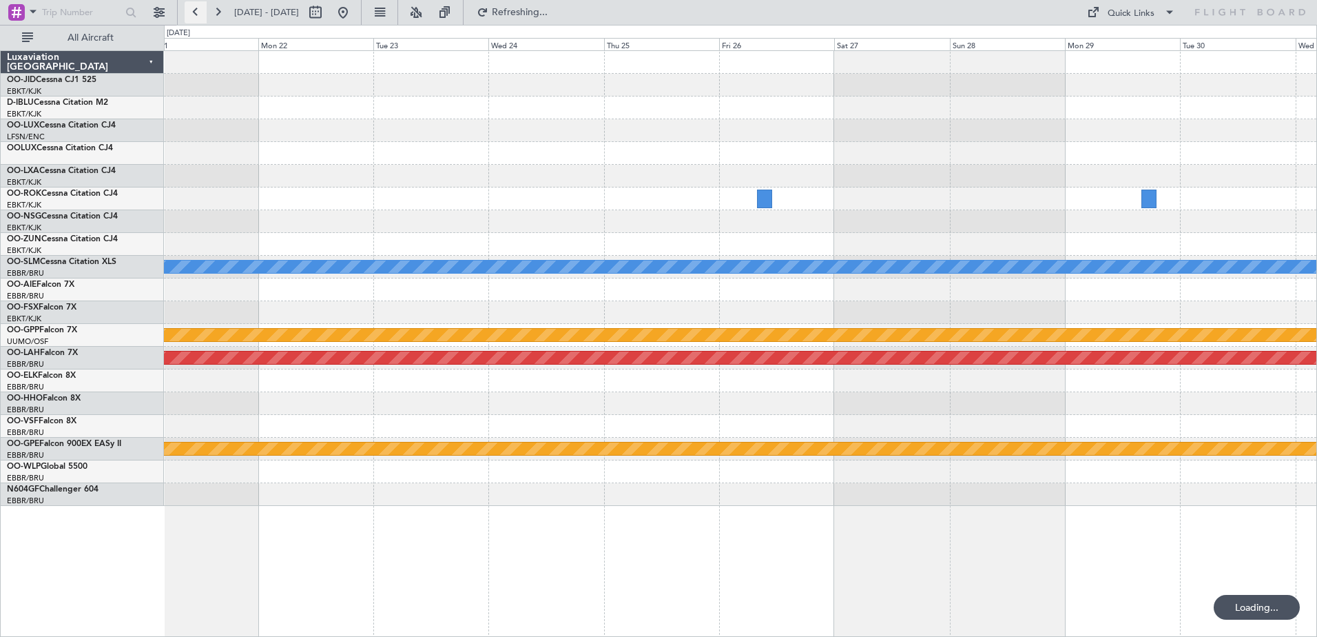
click at [193, 6] on button at bounding box center [196, 12] width 22 height 22
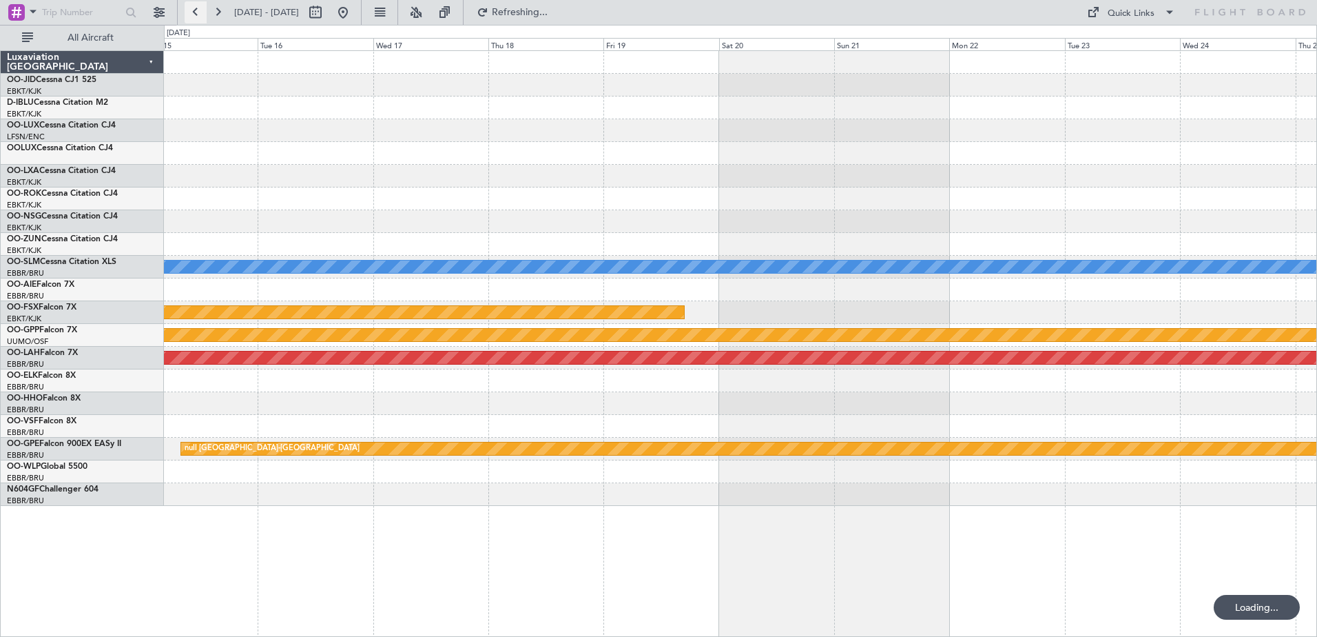
click at [193, 6] on button at bounding box center [196, 12] width 22 height 22
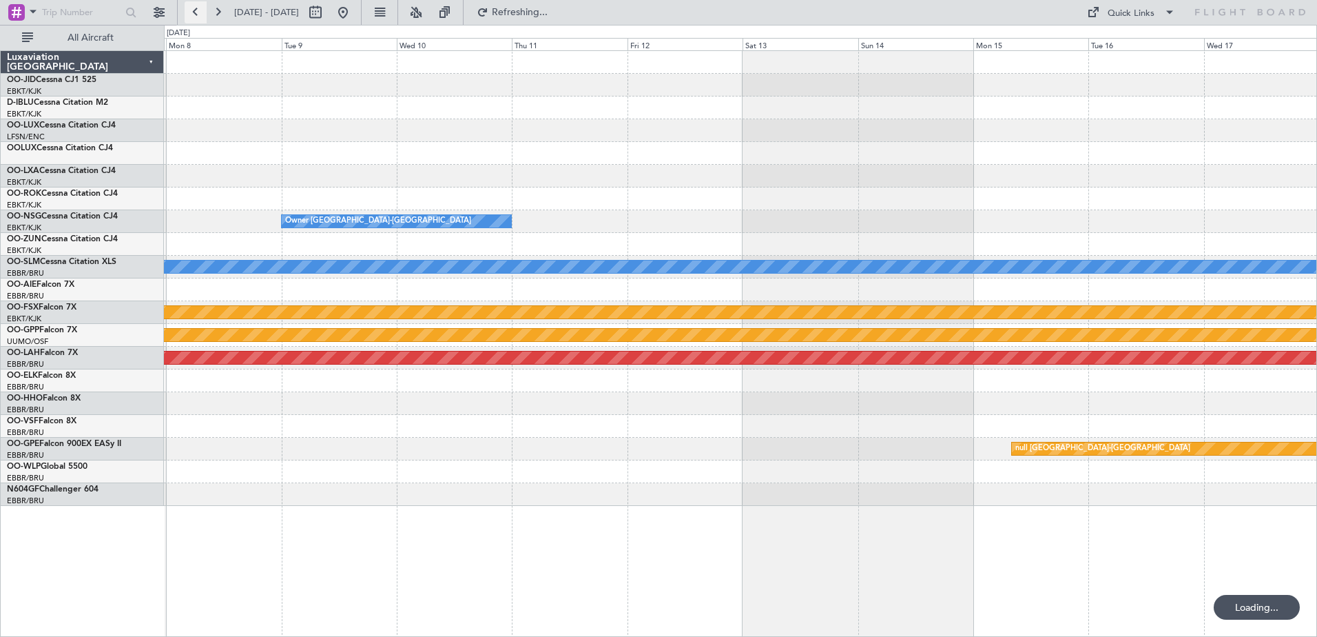
click at [193, 6] on button at bounding box center [196, 12] width 22 height 22
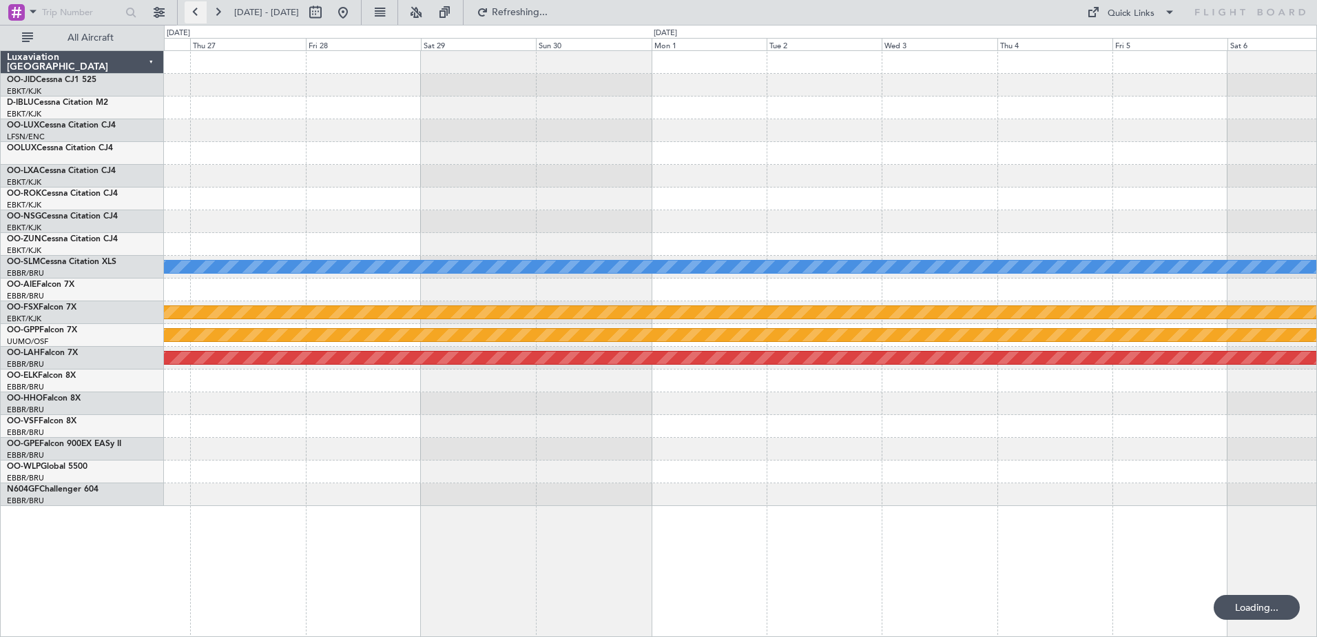
click at [193, 6] on button at bounding box center [196, 12] width 22 height 22
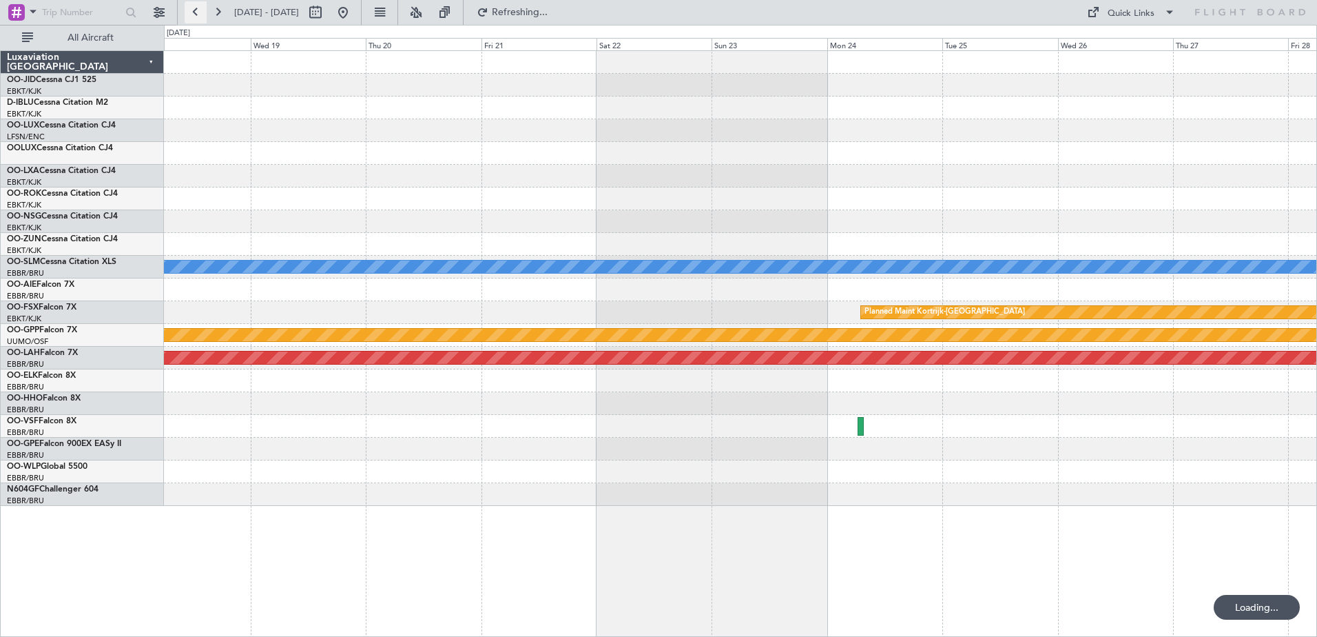
click at [193, 6] on button at bounding box center [196, 12] width 22 height 22
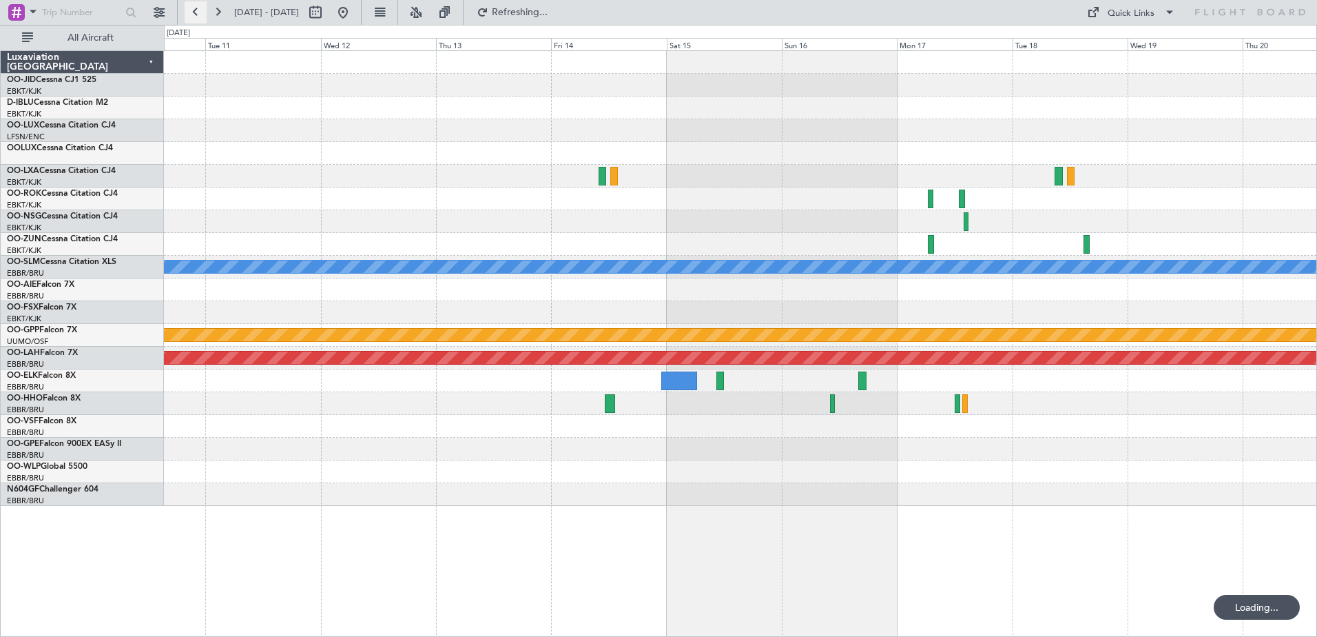
click at [193, 6] on button at bounding box center [196, 12] width 22 height 22
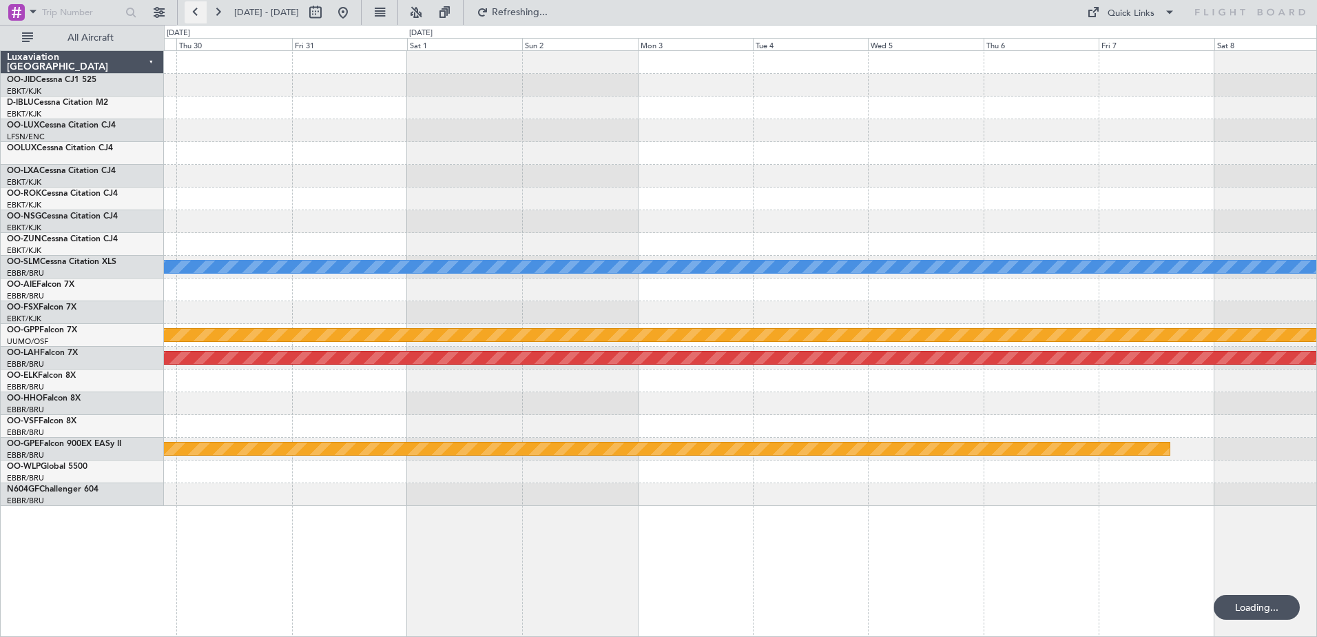
click at [193, 6] on button at bounding box center [196, 12] width 22 height 22
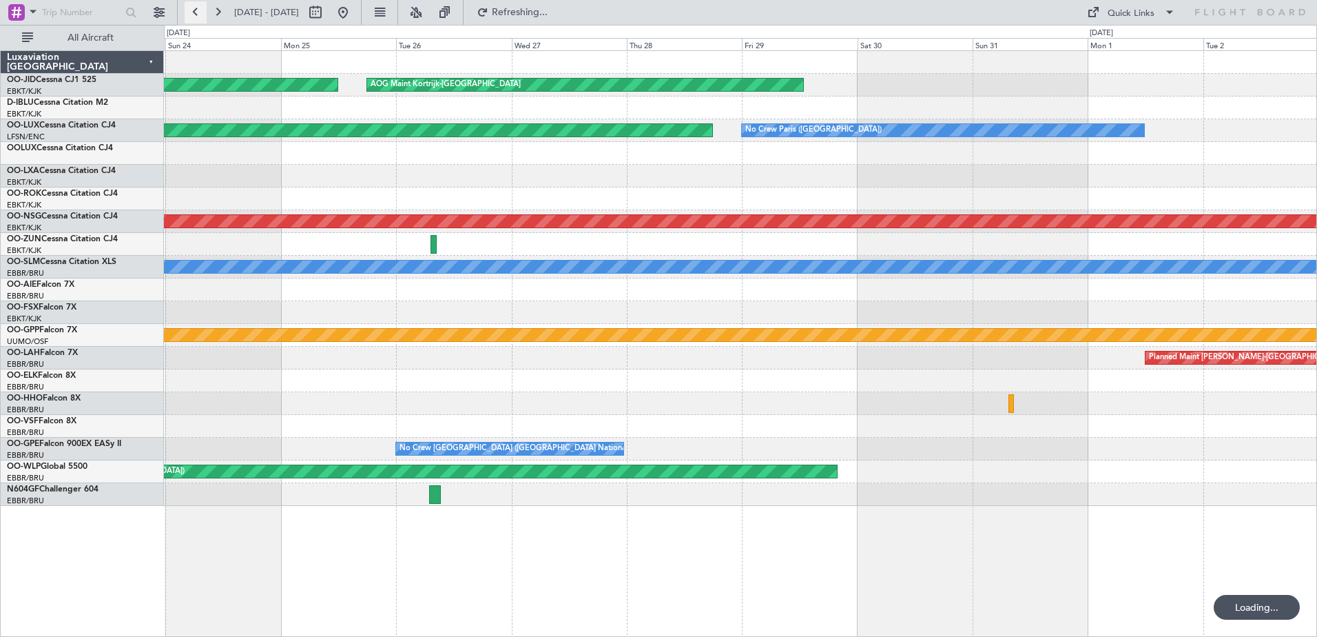
click at [193, 6] on button at bounding box center [196, 12] width 22 height 22
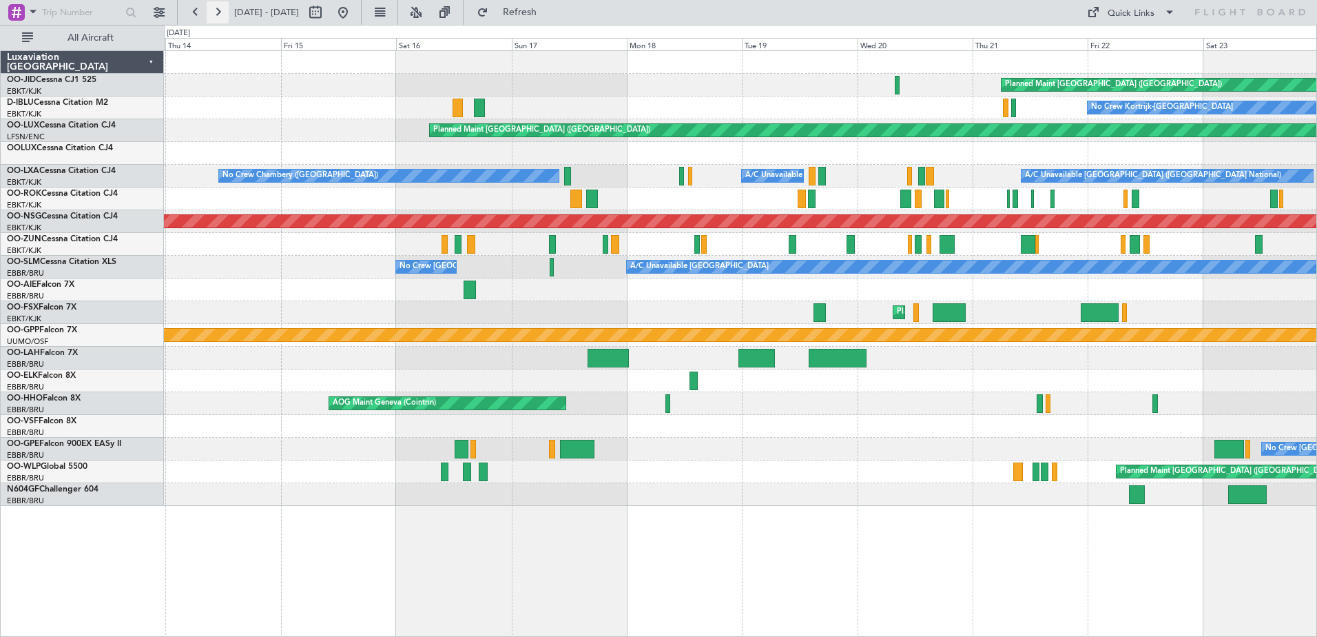
drag, startPoint x: 193, startPoint y: 6, endPoint x: 216, endPoint y: 6, distance: 22.7
click at [216, 6] on div at bounding box center [207, 12] width 44 height 22
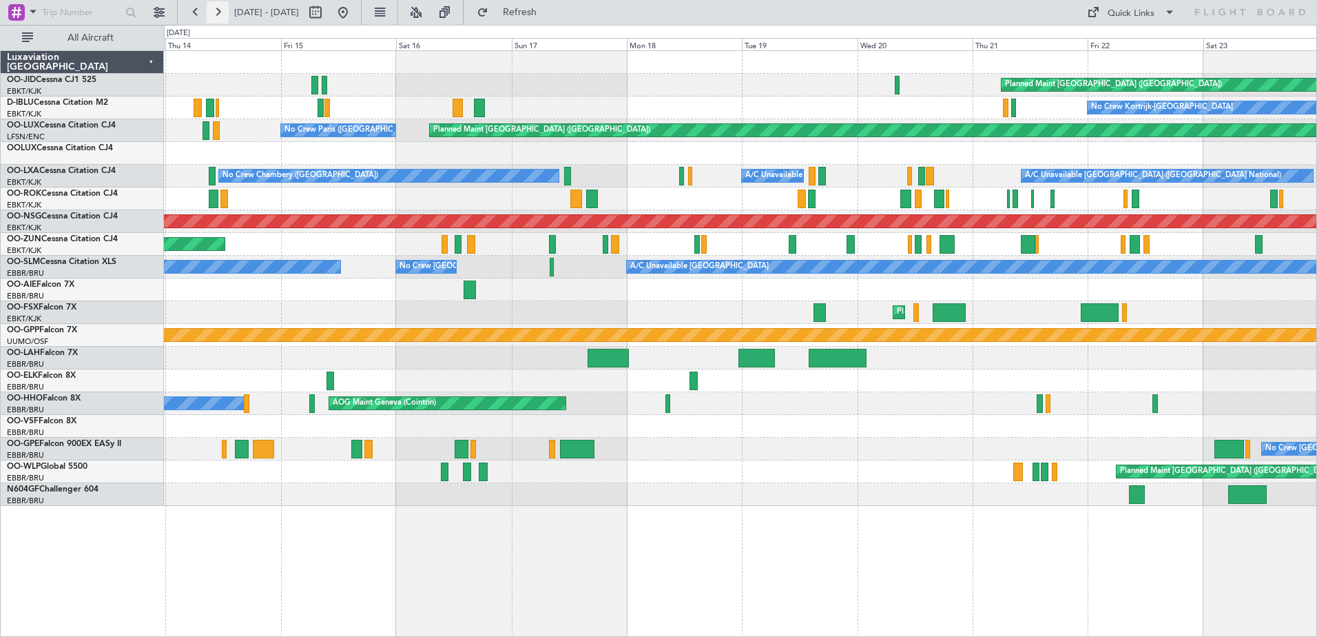
click at [216, 6] on button at bounding box center [218, 12] width 22 height 22
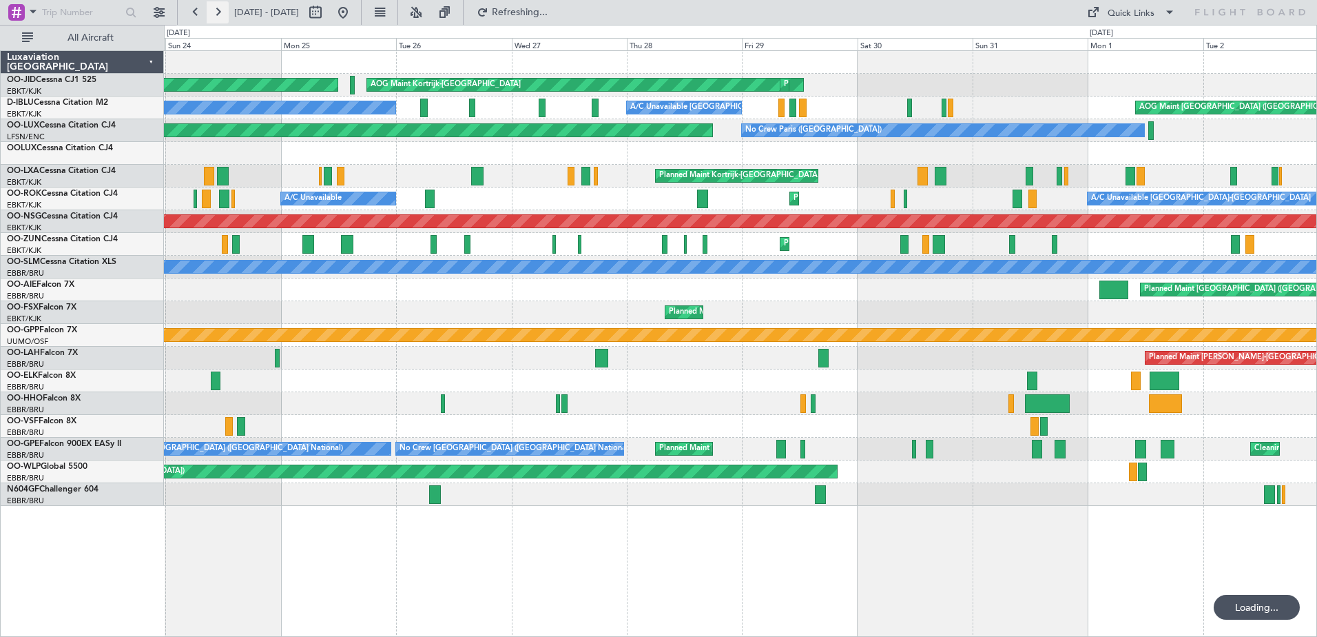
click at [216, 6] on button at bounding box center [218, 12] width 22 height 22
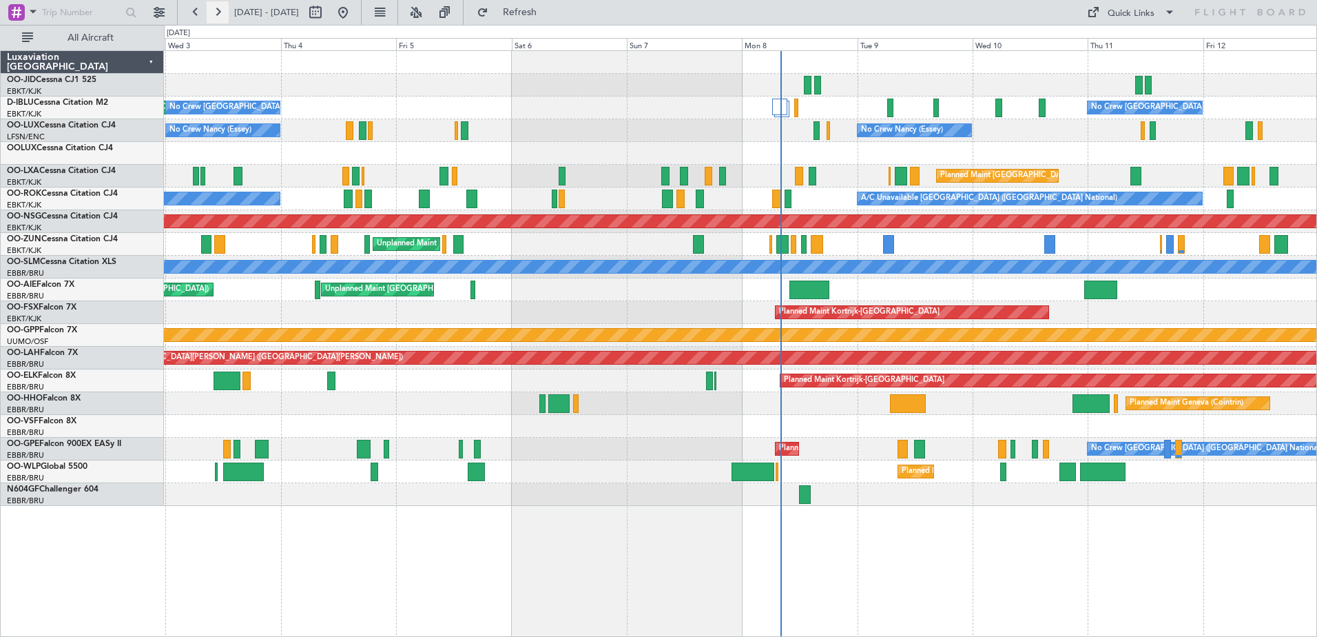
click at [216, 6] on button at bounding box center [218, 12] width 22 height 22
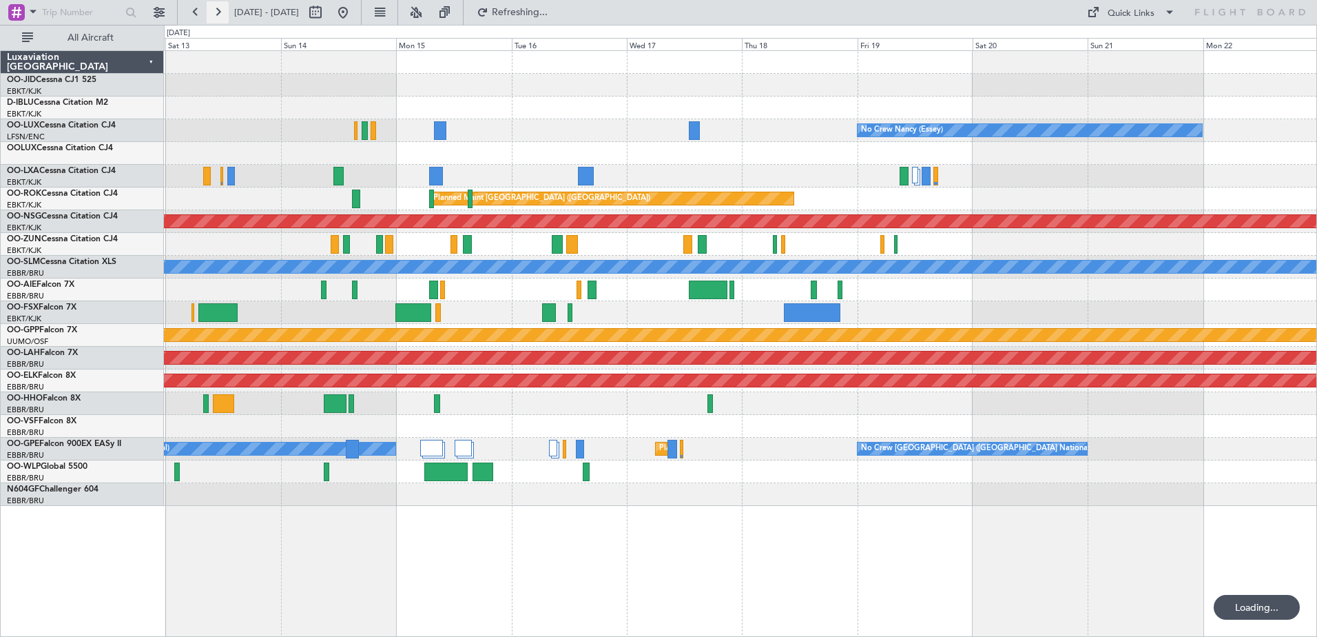
click at [216, 6] on button at bounding box center [218, 12] width 22 height 22
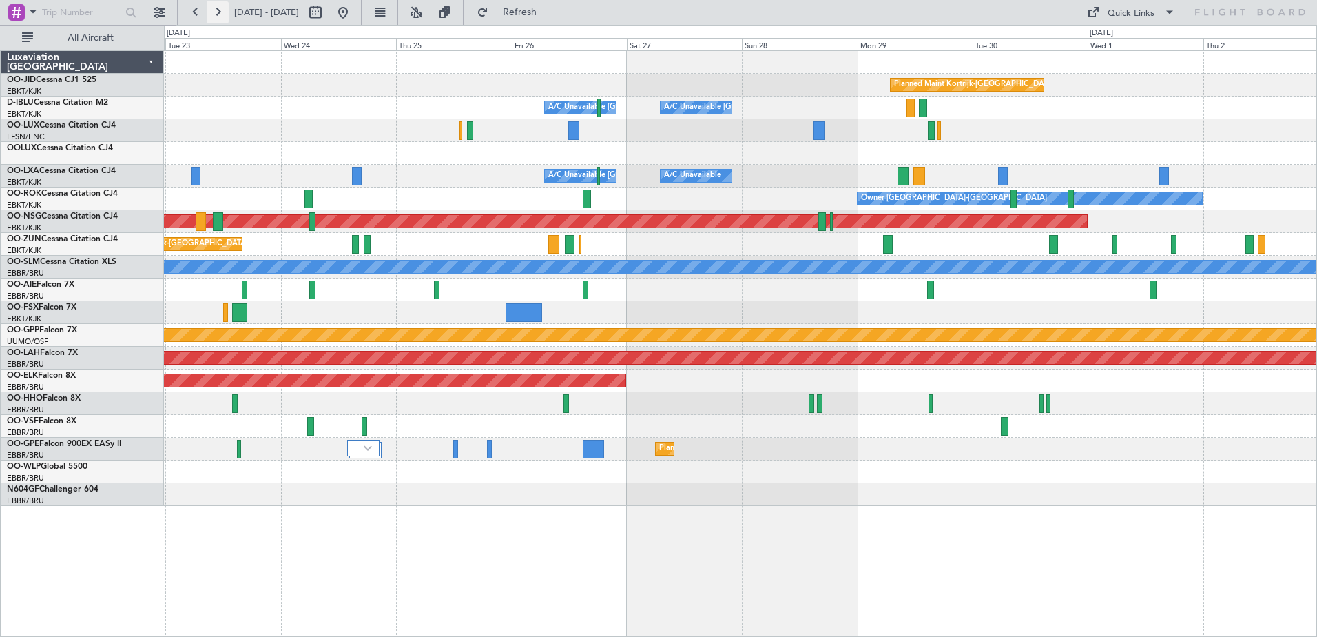
click at [219, 9] on button at bounding box center [218, 12] width 22 height 22
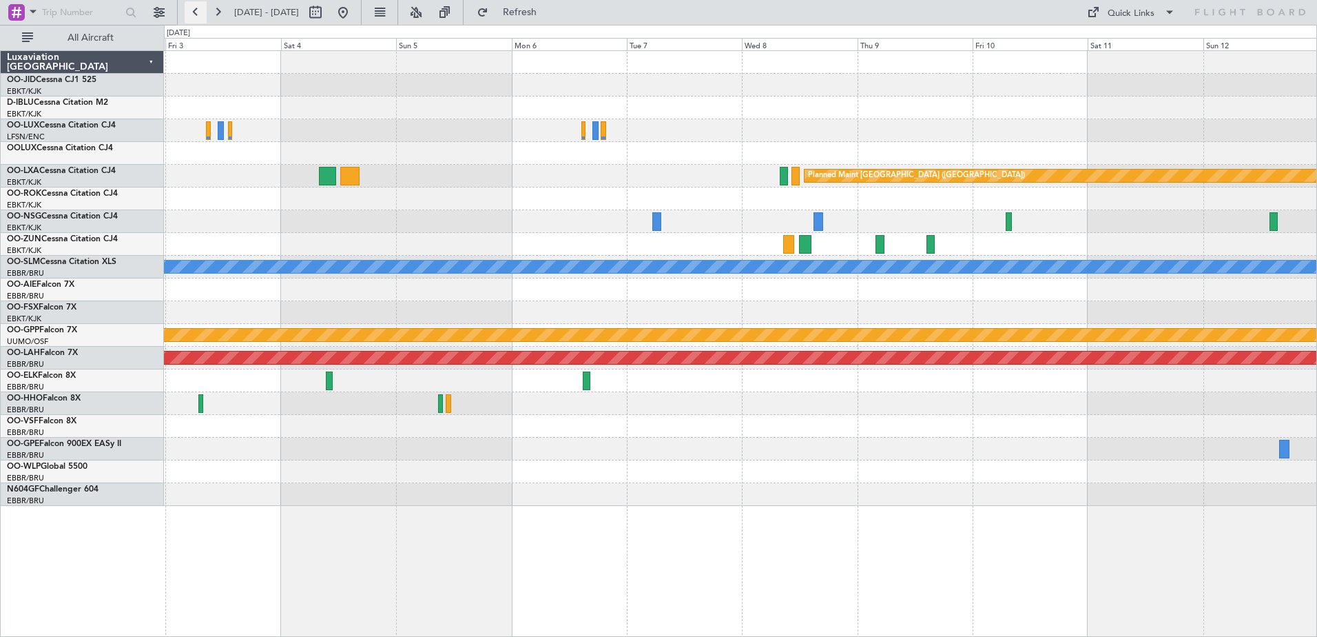
click at [192, 18] on button at bounding box center [196, 12] width 22 height 22
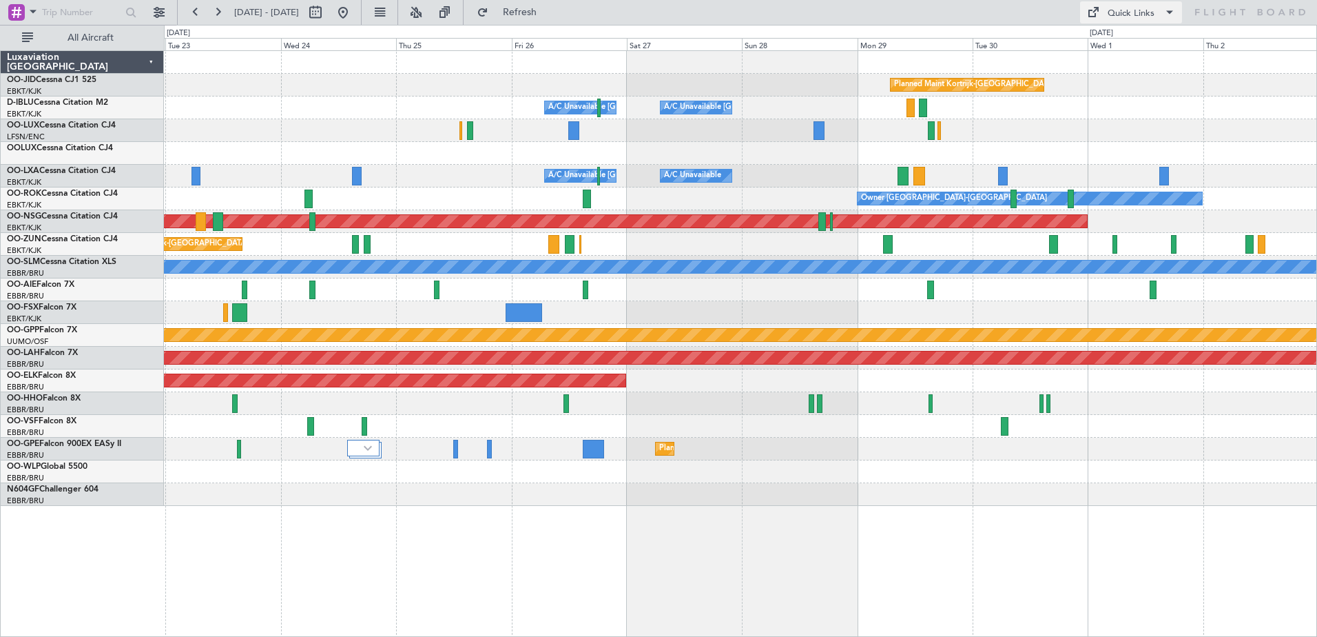
click at [1166, 8] on span at bounding box center [1170, 12] width 17 height 17
click at [1129, 50] on button "Trip Builder" at bounding box center [1131, 45] width 103 height 33
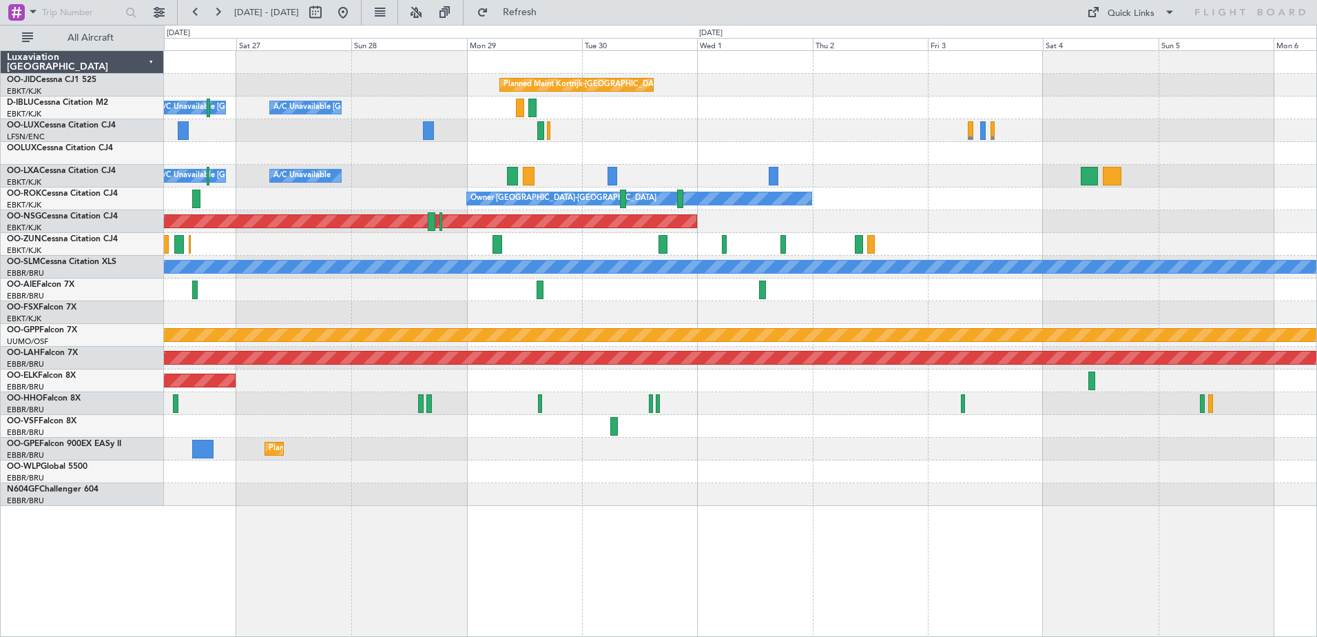
click at [781, 229] on div "Planned Maint Kortrijk-[GEOGRAPHIC_DATA] A/C Unavailable [GEOGRAPHIC_DATA] ([GE…" at bounding box center [740, 278] width 1153 height 455
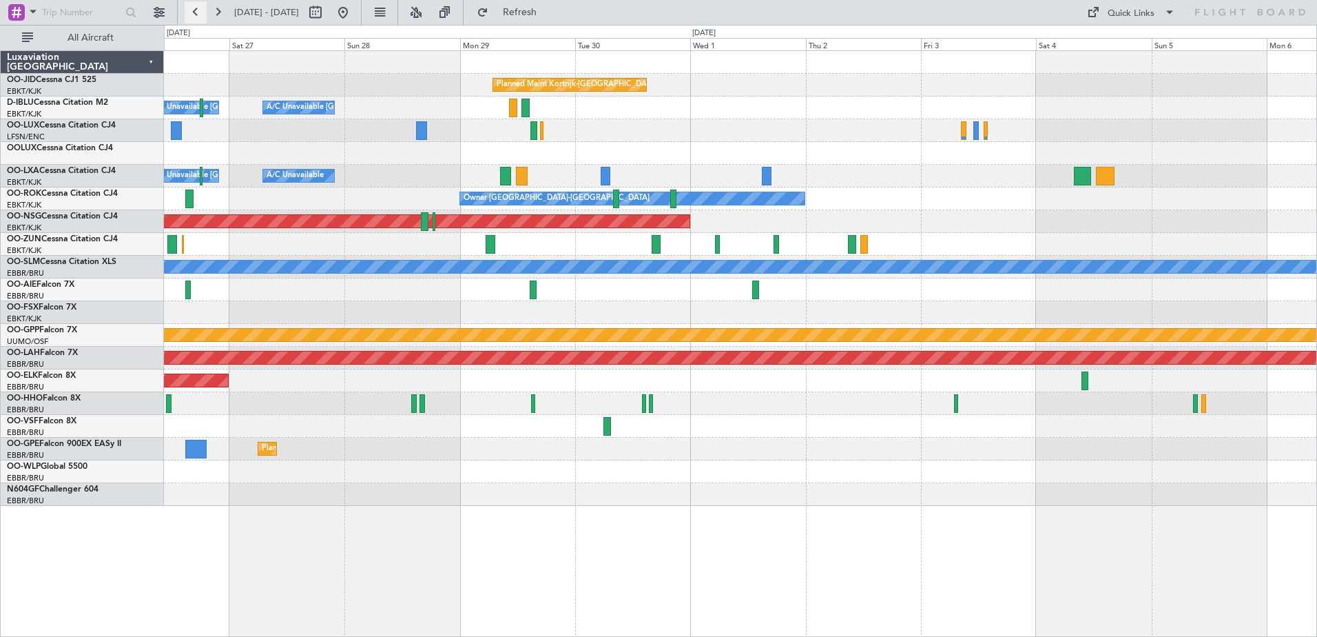
click at [199, 10] on button at bounding box center [196, 12] width 22 height 22
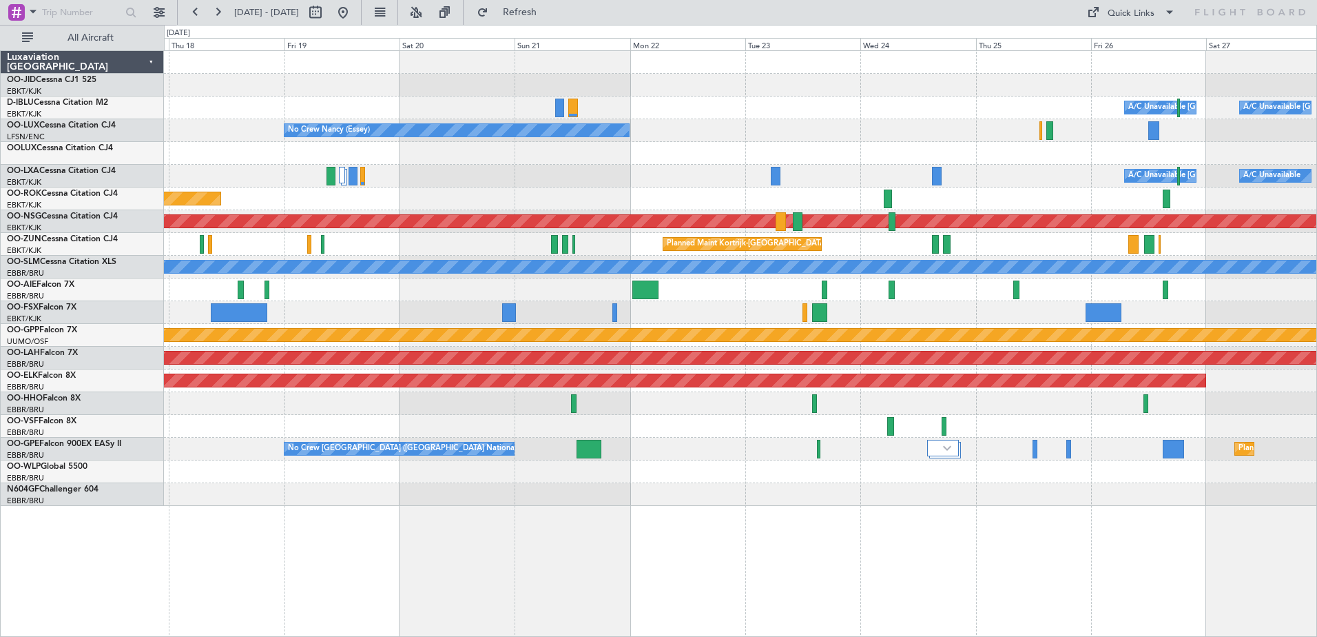
click at [1054, 165] on div "Planned Maint Kortrijk-[GEOGRAPHIC_DATA] A/C Unavailable [GEOGRAPHIC_DATA] ([GE…" at bounding box center [740, 278] width 1153 height 455
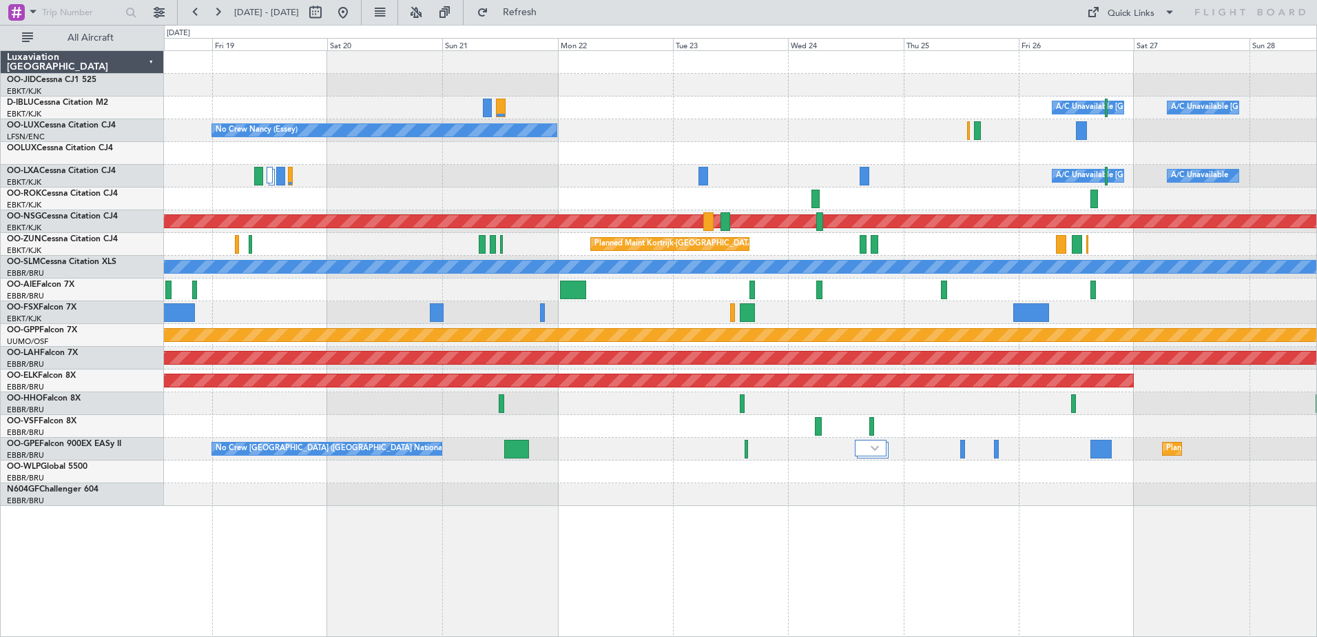
click at [1084, 140] on div "Planned Maint Kortrijk-[GEOGRAPHIC_DATA] A/C Unavailable [GEOGRAPHIC_DATA] ([GE…" at bounding box center [740, 278] width 1153 height 455
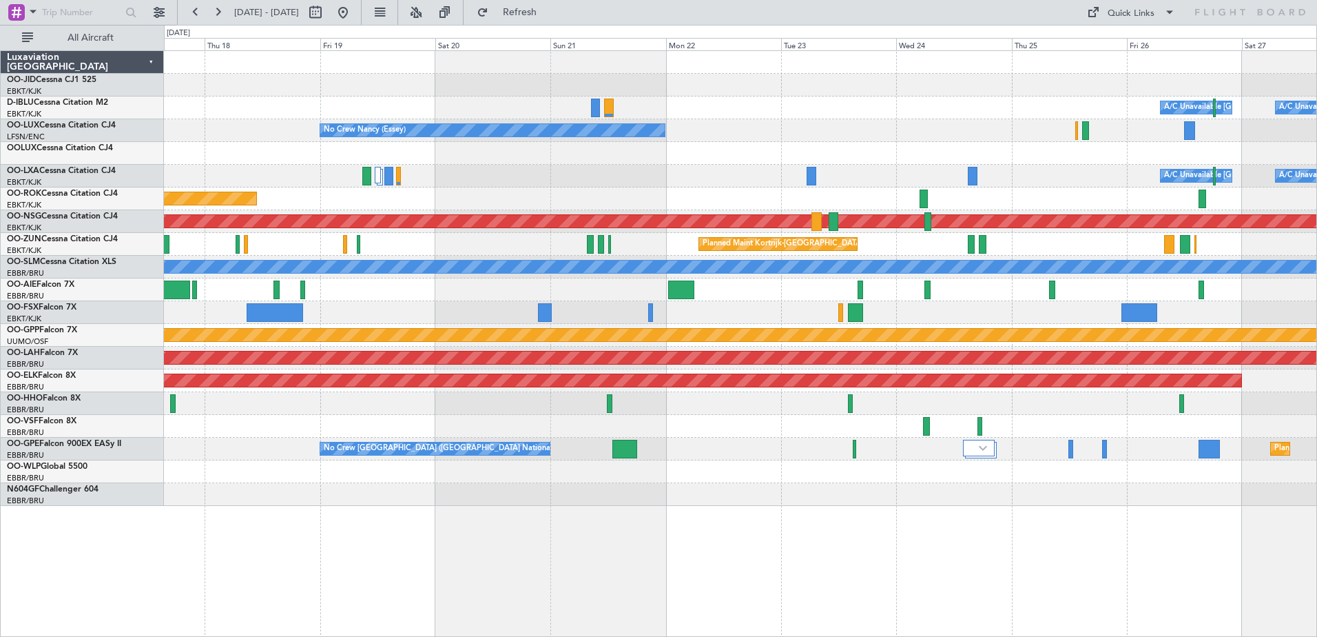
click at [1027, 178] on div "Planned Maint Kortrijk-[GEOGRAPHIC_DATA] A/C Unavailable [GEOGRAPHIC_DATA] ([GE…" at bounding box center [740, 278] width 1153 height 455
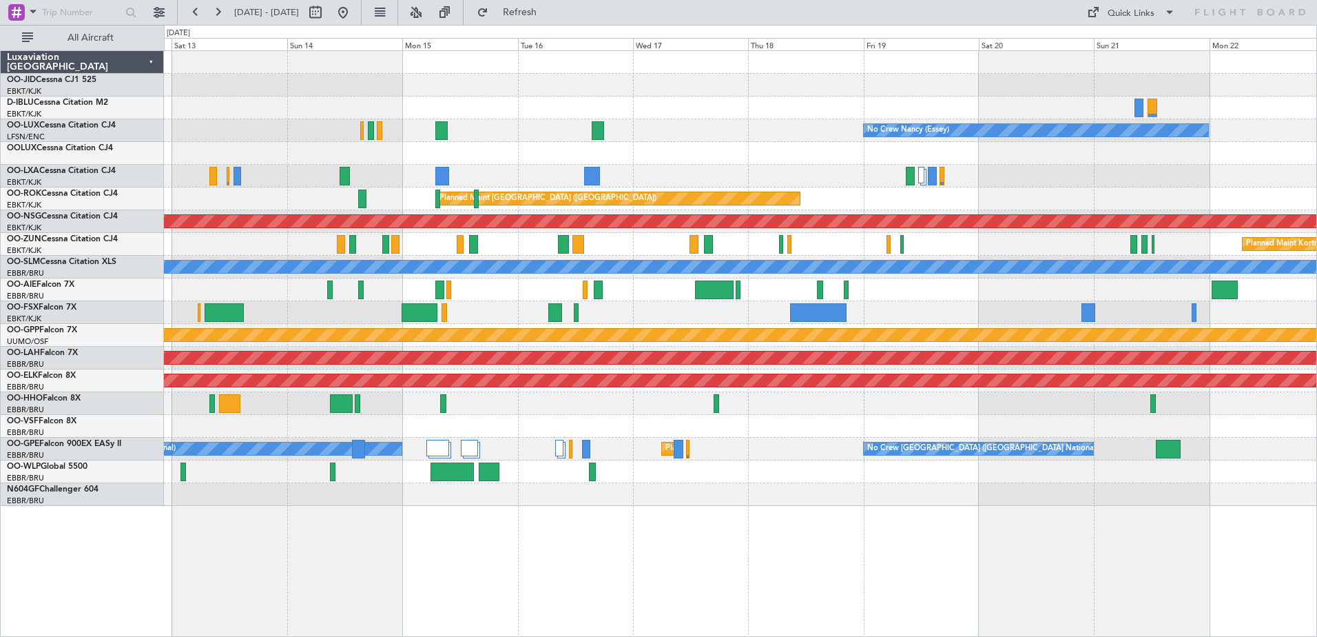
click at [1117, 160] on div "No Crew [GEOGRAPHIC_DATA] ([GEOGRAPHIC_DATA] National) No Crew [PERSON_NAME] ([…" at bounding box center [740, 278] width 1153 height 455
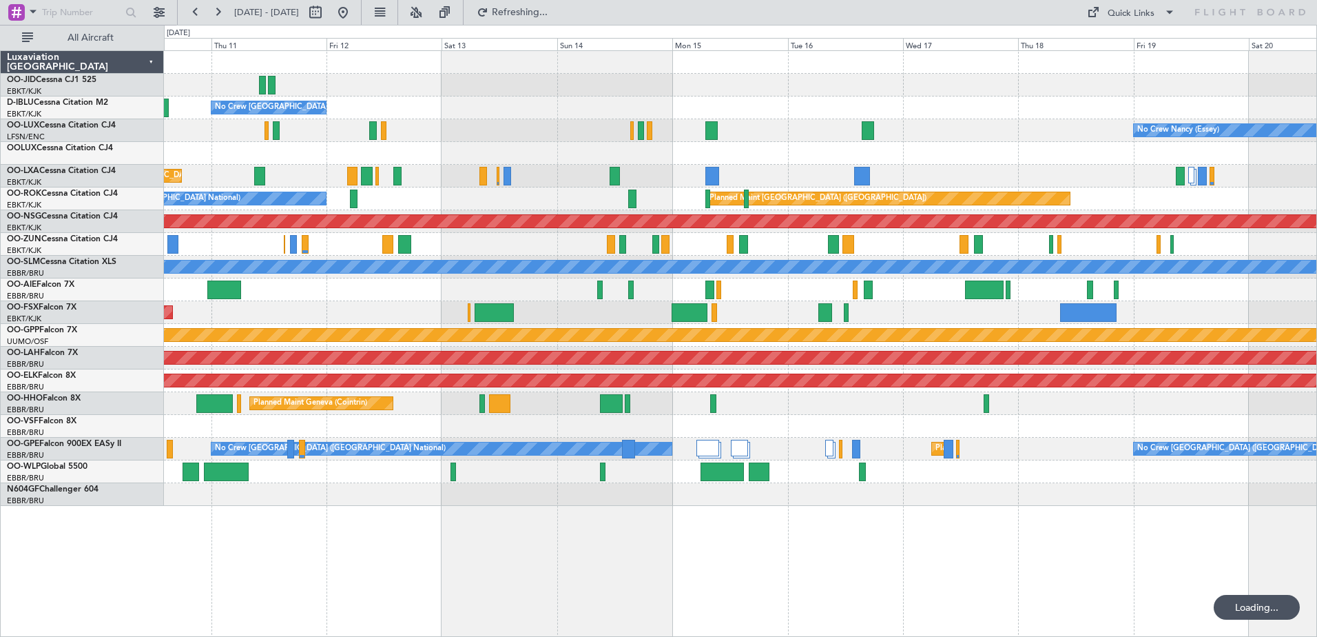
click at [1189, 178] on div "No Crew [GEOGRAPHIC_DATA] ([GEOGRAPHIC_DATA] National) No Crew [PERSON_NAME] ([…" at bounding box center [740, 278] width 1153 height 455
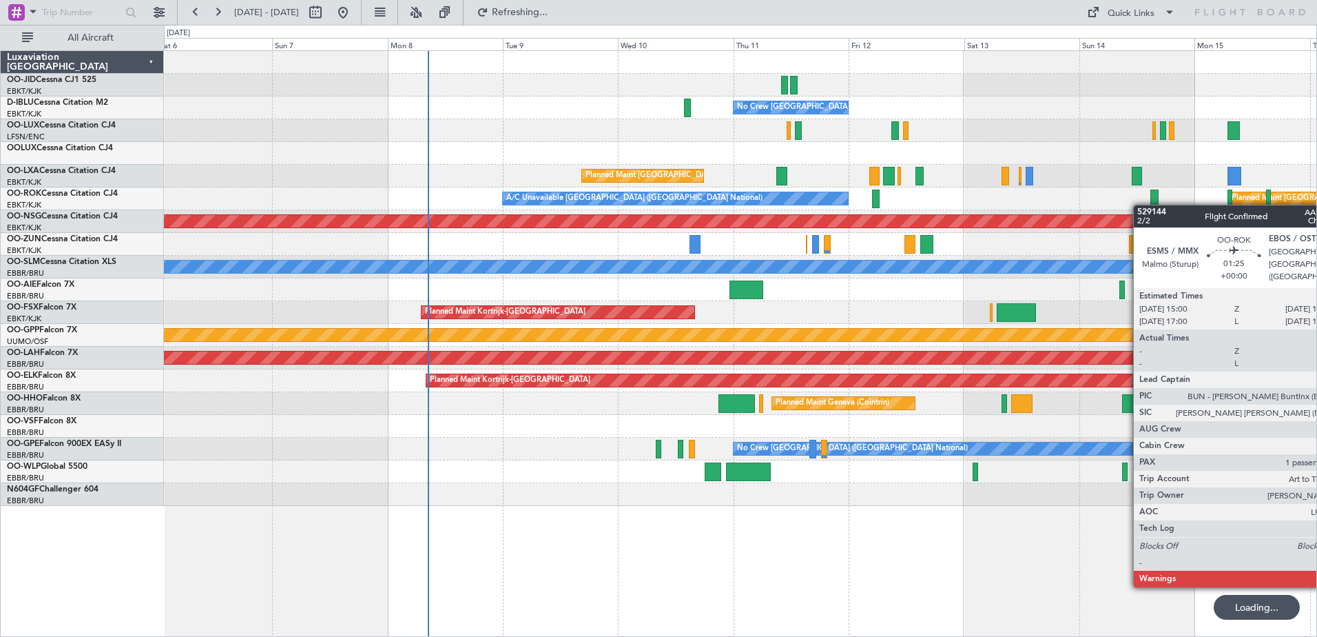
click at [1149, 204] on div "Planned Maint [GEOGRAPHIC_DATA] ([GEOGRAPHIC_DATA]) A/C Unavailable [GEOGRAPHIC…" at bounding box center [740, 198] width 1153 height 23
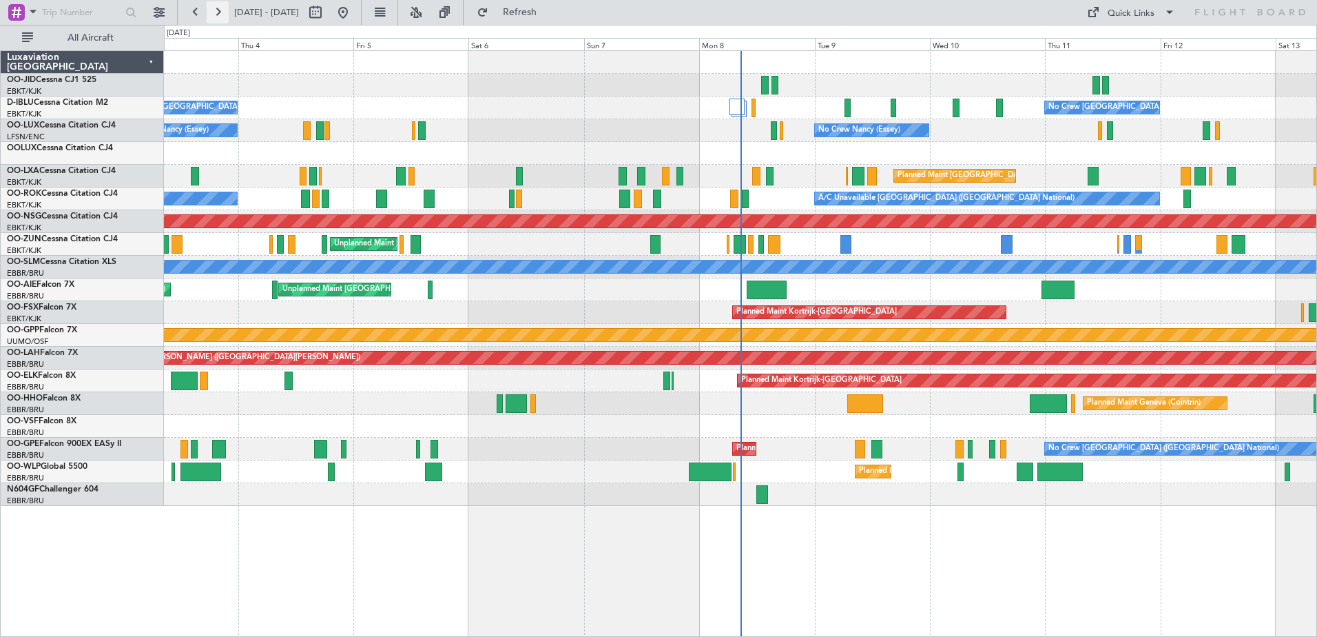
click at [223, 16] on button at bounding box center [218, 12] width 22 height 22
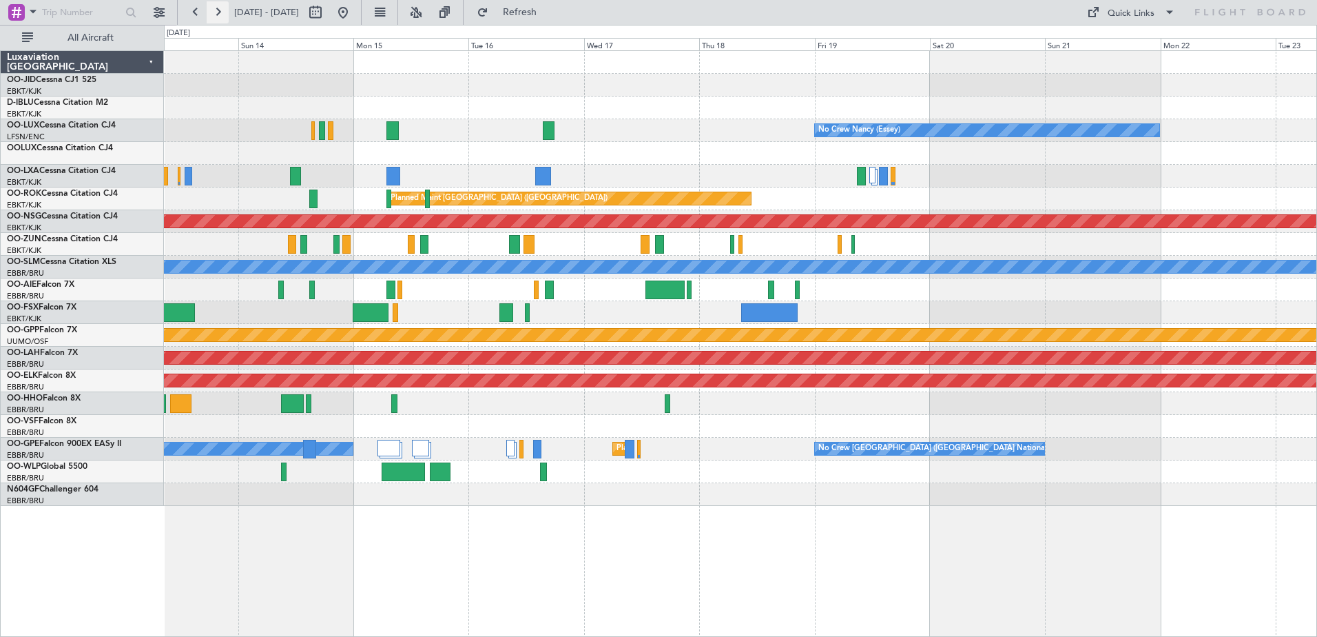
click at [223, 16] on button at bounding box center [218, 12] width 22 height 22
